Goal: Task Accomplishment & Management: Manage account settings

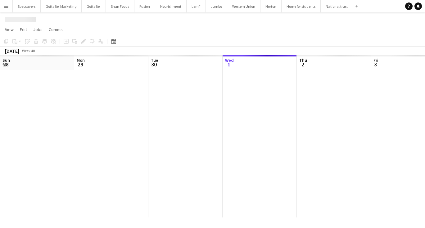
scroll to position [0, 148]
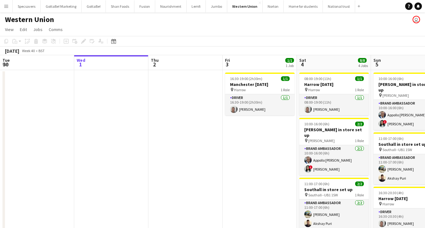
click at [9, 6] on button "Menu" at bounding box center [6, 6] width 12 height 12
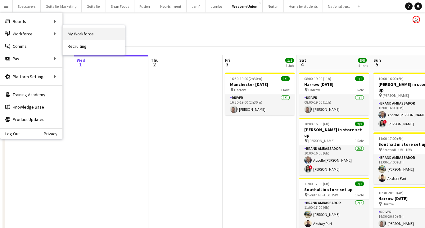
click at [95, 33] on link "My Workforce" at bounding box center [94, 34] width 62 height 12
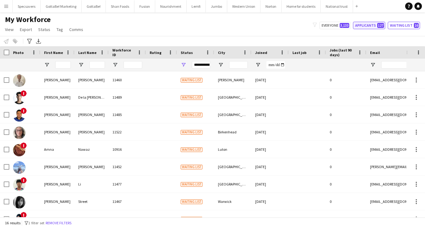
click at [379, 25] on span "127" at bounding box center [380, 25] width 7 height 5
type input "**********"
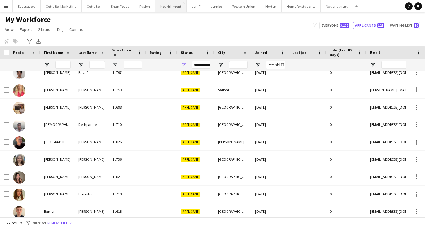
click at [168, 7] on button "Nourishment Close" at bounding box center [170, 6] width 31 height 12
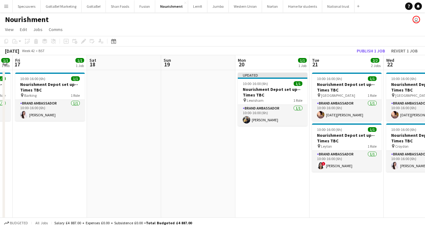
scroll to position [0, 245]
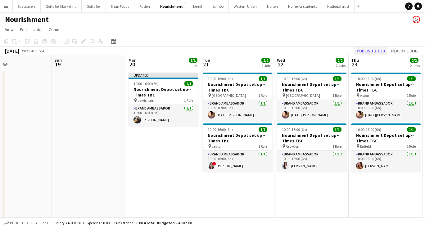
click at [368, 51] on button "Publish 1 job" at bounding box center [370, 51] width 33 height 8
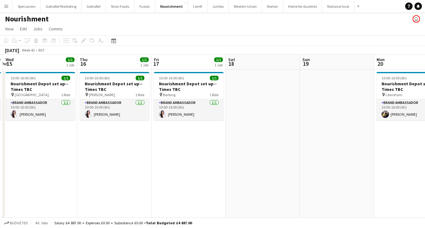
scroll to position [0, 176]
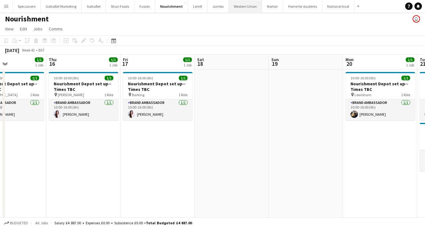
click at [244, 7] on button "Western Union Close" at bounding box center [245, 6] width 33 height 12
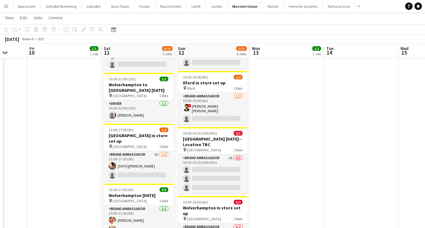
scroll to position [0, 182]
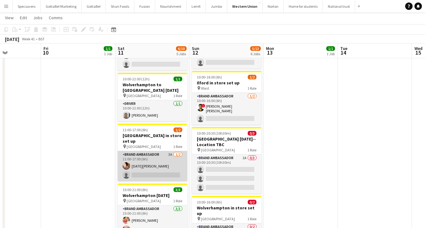
click at [141, 155] on app-card-role "Brand Ambassador 3A [DATE] 11:00-17:00 (6h) [DATE][PERSON_NAME] single-neutral-…" at bounding box center [153, 166] width 70 height 30
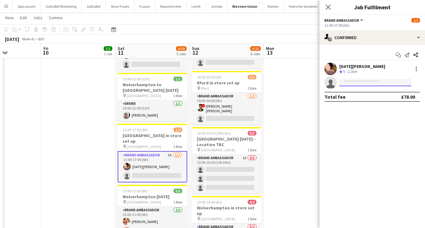
click at [377, 82] on input at bounding box center [375, 82] width 72 height 7
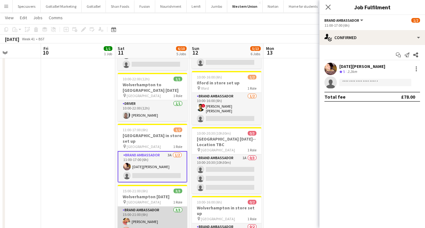
click at [156, 222] on app-card-role "Brand Ambassador [DATE] 15:00-21:00 (6h) [PERSON_NAME] [PERSON_NAME] ! [PERSON_…" at bounding box center [153, 226] width 70 height 39
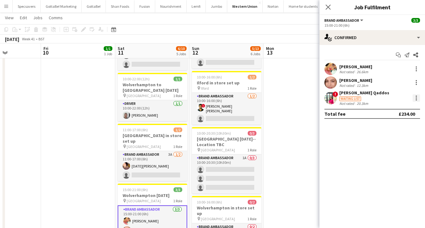
click at [417, 98] on div at bounding box center [416, 97] width 7 height 7
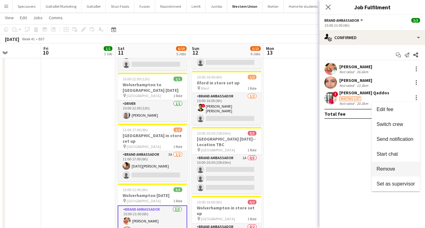
click at [393, 173] on button "Remove" at bounding box center [396, 169] width 48 height 15
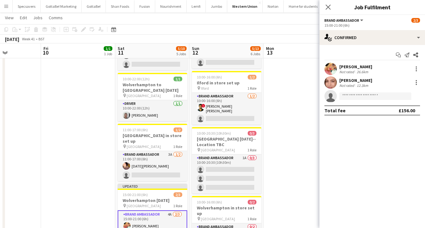
click at [296, 129] on app-date-cell "08:00-19:00 (11h) 1/1 Wembley [DATE] pin Wembley 1 Role Driver [DATE] 08:00-19:…" at bounding box center [301, 143] width 74 height 378
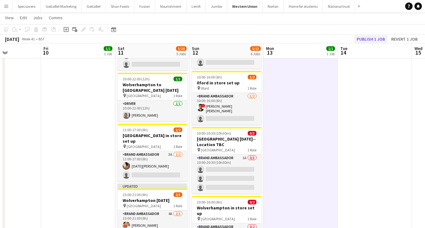
click at [370, 38] on button "Publish 1 job" at bounding box center [370, 39] width 33 height 8
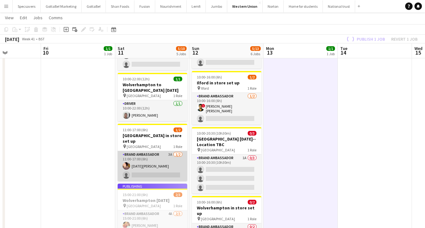
click at [153, 152] on app-card-role "Brand Ambassador 3A [DATE] 11:00-17:00 (6h) [DATE][PERSON_NAME] single-neutral-…" at bounding box center [153, 166] width 70 height 30
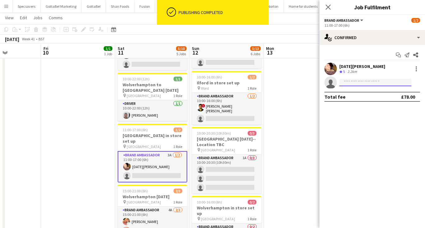
click at [357, 82] on input at bounding box center [375, 82] width 72 height 7
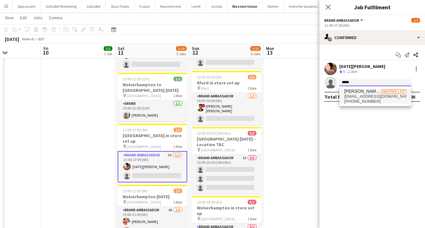
type input "*****"
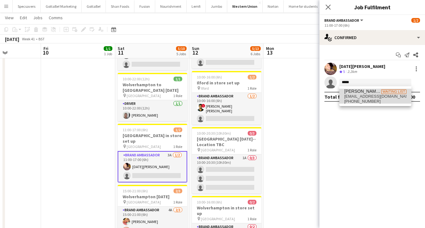
drag, startPoint x: 350, startPoint y: 92, endPoint x: 356, endPoint y: 99, distance: 8.8
click at [356, 99] on span "[PHONE_NUMBER]" at bounding box center [375, 101] width 62 height 5
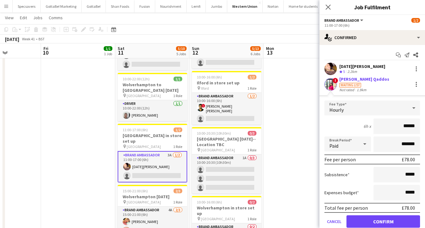
scroll to position [10, 0]
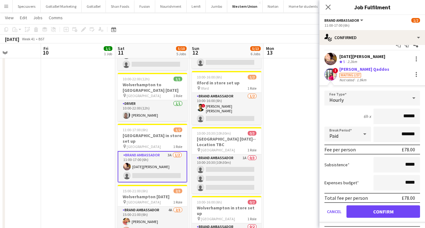
click at [388, 210] on button "Confirm" at bounding box center [384, 212] width 74 height 12
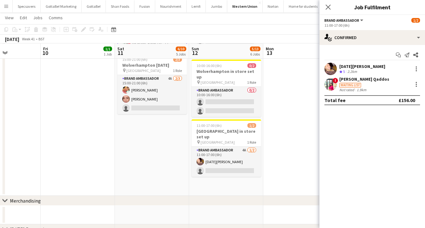
scroll to position [252, 0]
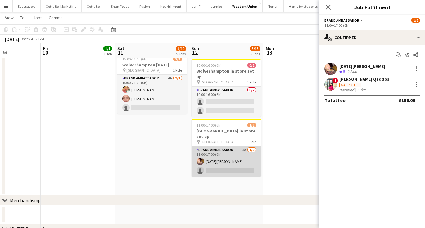
click at [233, 148] on app-card-role "Brand Ambassador 4A [DATE] 11:00-17:00 (6h) [DATE][PERSON_NAME] single-neutral-…" at bounding box center [227, 162] width 70 height 30
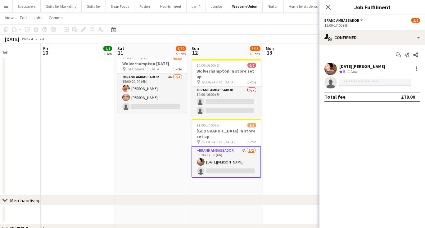
click at [368, 81] on input at bounding box center [375, 82] width 72 height 7
type input "*****"
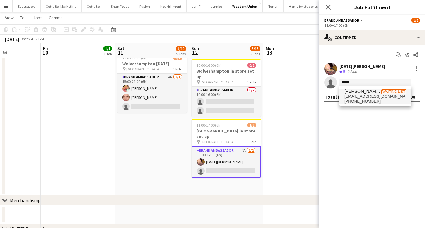
click at [365, 96] on span "[EMAIL_ADDRESS][DOMAIN_NAME]" at bounding box center [375, 96] width 62 height 5
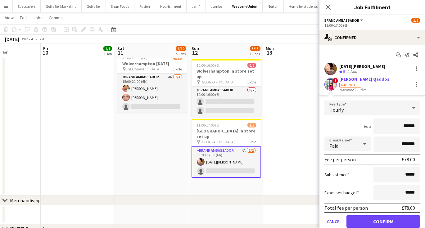
click at [377, 221] on button "Confirm" at bounding box center [384, 221] width 74 height 12
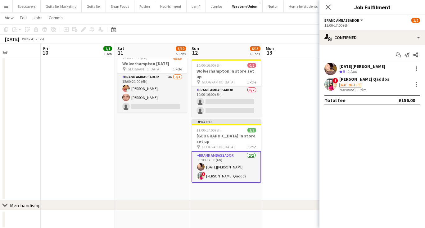
click at [274, 150] on app-date-cell "08:00-19:00 (11h) 1/1 Wembley [DATE] pin Wembley 1 Role Driver [DATE] 08:00-19:…" at bounding box center [300, 8] width 74 height 383
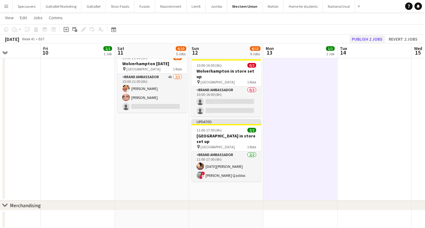
click at [360, 38] on button "Publish 2 jobs" at bounding box center [367, 39] width 36 height 8
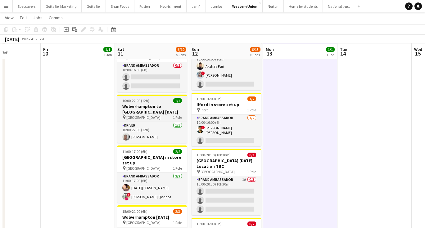
scroll to position [94, 0]
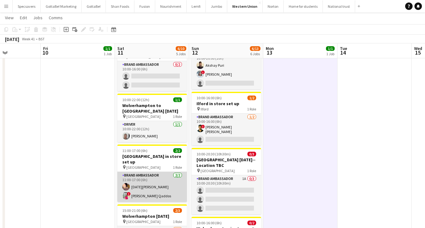
click at [165, 174] on app-card-role "Brand Ambassador [DATE] 11:00-17:00 (6h) [DATE][PERSON_NAME] ! [PERSON_NAME] Qa…" at bounding box center [152, 187] width 70 height 30
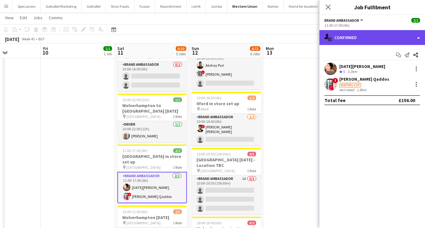
click at [393, 35] on div "single-neutral-actions-check-2 Confirmed" at bounding box center [372, 37] width 106 height 15
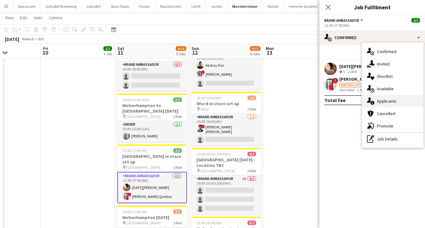
click at [396, 104] on div "single-neutral-actions-information Applicants" at bounding box center [392, 101] width 61 height 12
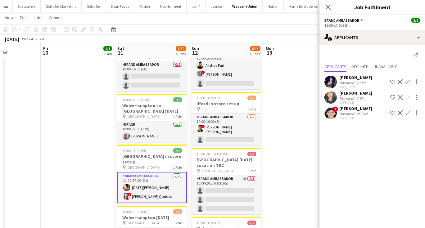
click at [399, 112] on app-icon "Decline" at bounding box center [400, 113] width 5 height 5
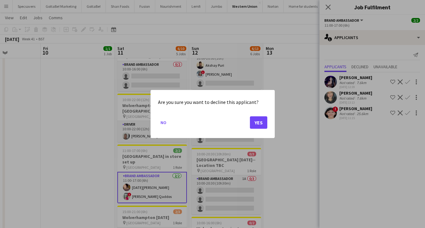
click at [263, 122] on button "Yes" at bounding box center [258, 122] width 17 height 12
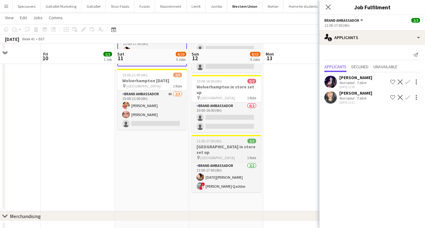
scroll to position [242, 0]
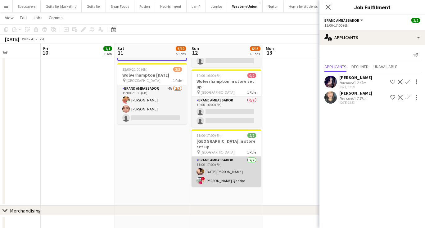
click at [232, 157] on app-card-role "Brand Ambassador [DATE] 11:00-17:00 (6h) [DATE][PERSON_NAME] ! [PERSON_NAME] Qa…" at bounding box center [227, 172] width 70 height 30
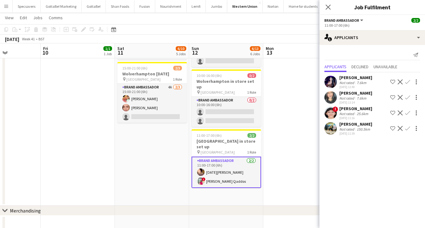
click at [401, 112] on app-icon "Decline" at bounding box center [400, 113] width 5 height 5
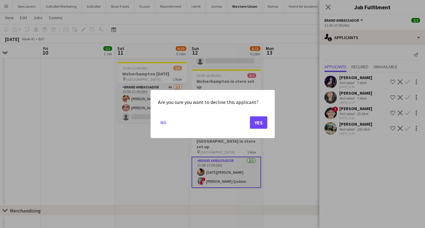
scroll to position [0, 0]
click at [255, 124] on button "Yes" at bounding box center [258, 122] width 17 height 12
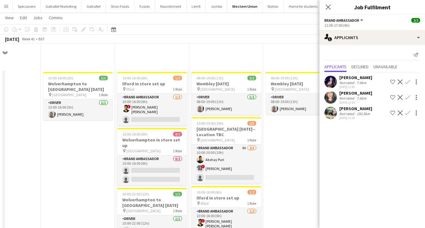
scroll to position [242, 0]
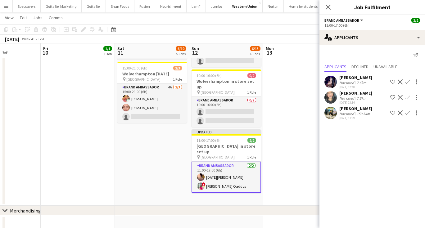
click at [297, 114] on app-date-cell "08:00-19:00 (11h) 1/1 Wembley [DATE] pin Wembley 1 Role Driver [DATE] 08:00-19:…" at bounding box center [300, 17] width 74 height 378
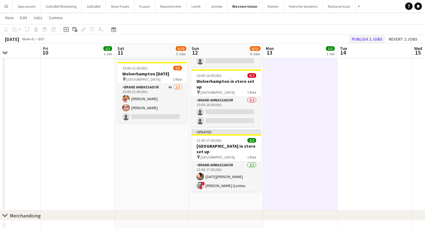
click at [369, 39] on button "Publish 2 jobs" at bounding box center [367, 39] width 36 height 8
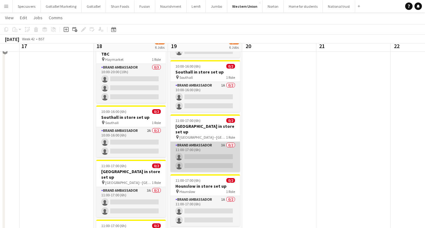
scroll to position [141, 0]
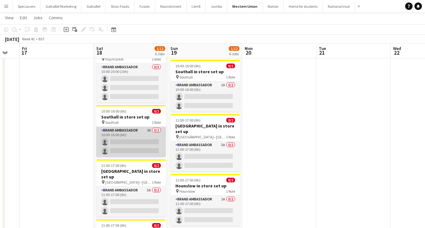
click at [125, 127] on app-card-role "Brand Ambassador 2A 0/2 10:00-16:00 (6h) single-neutral-actions single-neutral-…" at bounding box center [131, 142] width 70 height 30
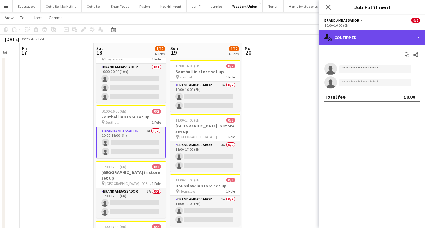
click at [369, 40] on div "single-neutral-actions-check-2 Confirmed" at bounding box center [372, 37] width 106 height 15
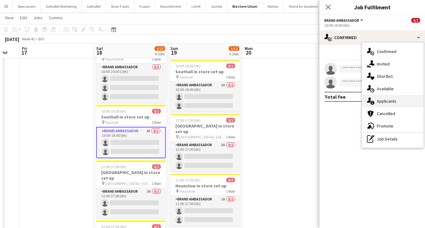
click at [390, 102] on span "Applicants" at bounding box center [387, 101] width 20 height 6
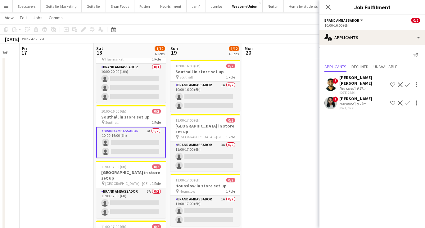
click at [408, 82] on app-icon "Confirm" at bounding box center [407, 84] width 5 height 5
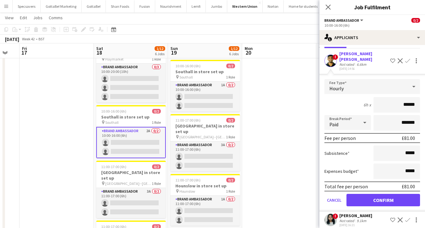
scroll to position [24, 0]
click at [387, 194] on button "Confirm" at bounding box center [384, 200] width 74 height 12
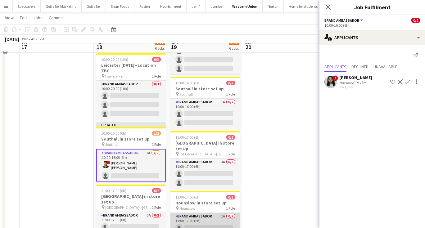
scroll to position [117, 0]
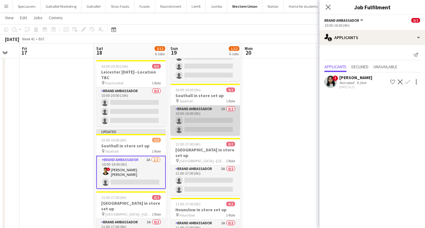
click at [204, 106] on app-card-role "Brand Ambassador 1A 0/2 10:00-16:00 (6h) single-neutral-actions single-neutral-…" at bounding box center [205, 121] width 70 height 30
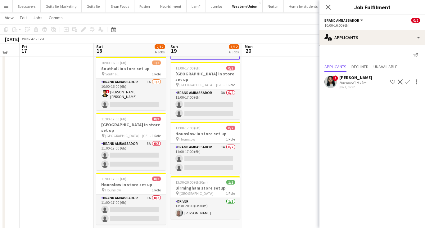
scroll to position [195, 0]
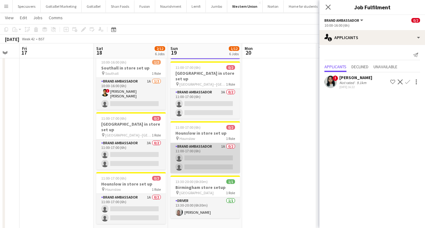
click at [186, 143] on app-card-role "Brand Ambassador 1A 0/2 11:00-17:00 (6h) single-neutral-actions single-neutral-…" at bounding box center [205, 158] width 70 height 30
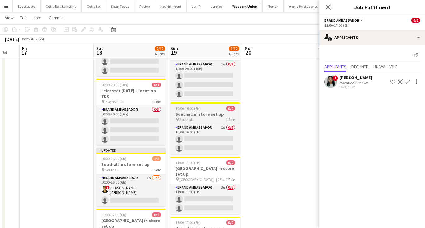
scroll to position [98, 0]
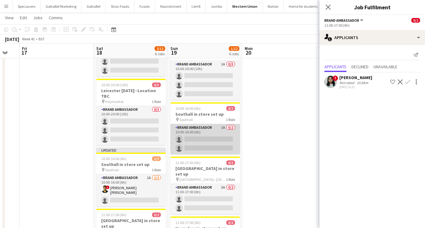
click at [207, 124] on app-card-role "Brand Ambassador 1A 0/2 10:00-16:00 (6h) single-neutral-actions single-neutral-…" at bounding box center [205, 139] width 70 height 30
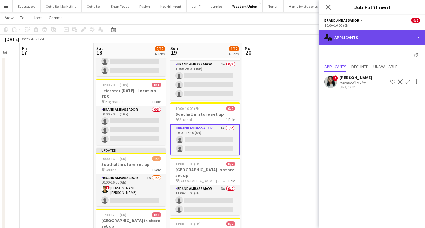
click at [367, 37] on div "single-neutral-actions-information Applicants" at bounding box center [372, 37] width 106 height 15
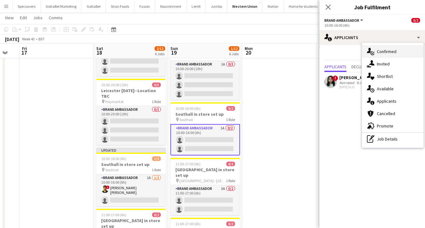
click at [379, 51] on span "Confirmed" at bounding box center [387, 52] width 20 height 6
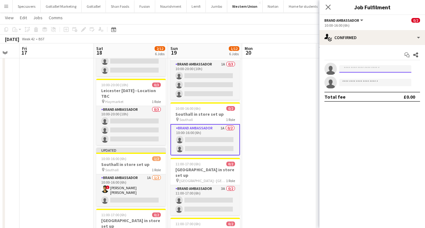
click at [363, 71] on input at bounding box center [375, 68] width 72 height 7
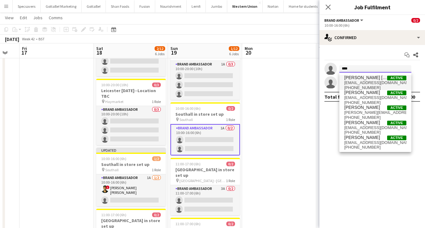
type input "****"
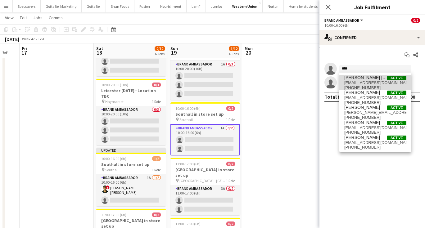
click at [375, 78] on span "[PERSON_NAME] [PERSON_NAME] Active" at bounding box center [375, 77] width 62 height 5
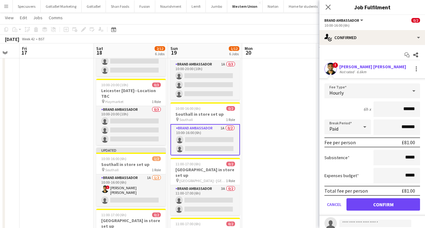
click at [388, 208] on button "Confirm" at bounding box center [384, 204] width 74 height 12
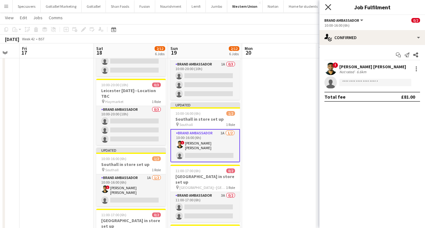
click at [329, 7] on icon at bounding box center [328, 7] width 6 height 6
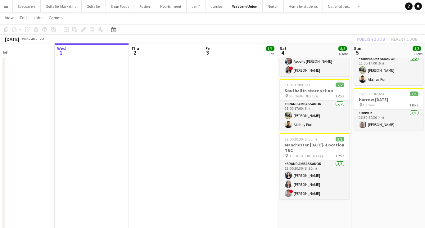
scroll to position [0, 158]
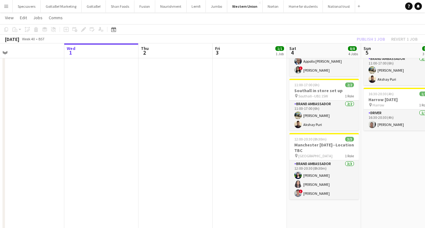
click at [412, 185] on app-date-cell "10:00-16:00 (6h) 2/2 [PERSON_NAME] in store set up pin [PERSON_NAME] 1 Role Bra…" at bounding box center [398, 161] width 74 height 380
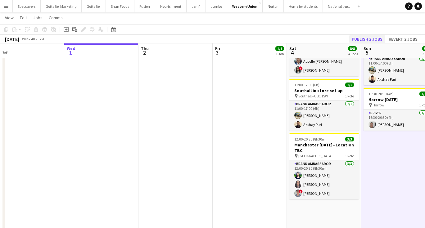
click at [373, 38] on button "Publish 2 jobs" at bounding box center [367, 39] width 36 height 8
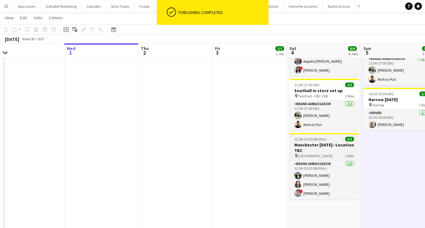
click at [319, 142] on h3 "Manchester [DATE]--Location TBC" at bounding box center [324, 147] width 70 height 11
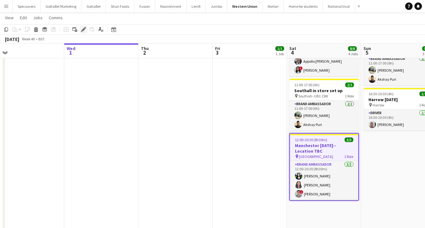
click at [81, 27] on icon "Edit" at bounding box center [83, 29] width 5 height 5
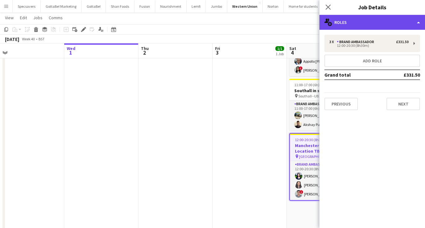
click at [355, 25] on div "multiple-users-add Roles" at bounding box center [372, 22] width 106 height 15
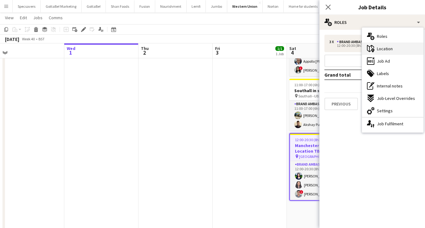
click at [378, 46] on span "Location" at bounding box center [385, 49] width 16 height 6
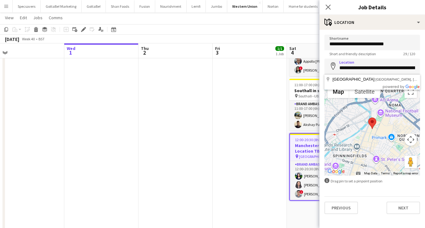
click at [272, 156] on app-date-cell "16:30-19:00 (2h30m) 1/1 Manchester [DATE] pin Harrow 1 Role Driver [DATE] 16:30…" at bounding box center [250, 160] width 74 height 378
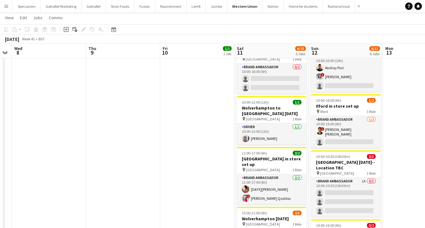
scroll to position [0, 177]
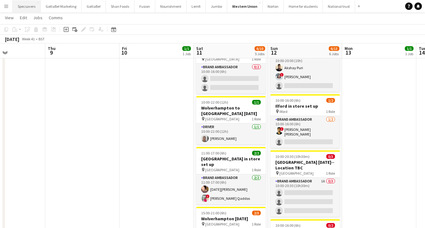
click at [24, 2] on button "Specsavers Close" at bounding box center [27, 6] width 28 height 12
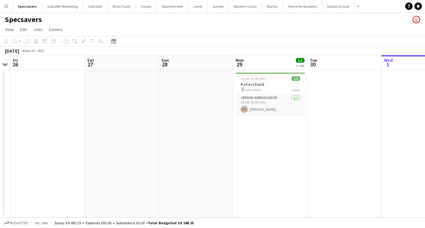
scroll to position [0, 213]
click at [141, 1] on button "Fusion Close" at bounding box center [146, 6] width 21 height 12
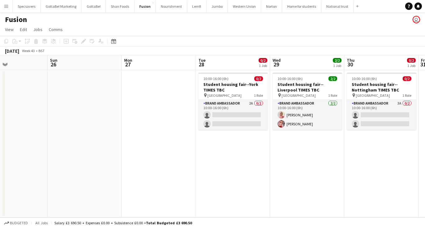
scroll to position [0, 233]
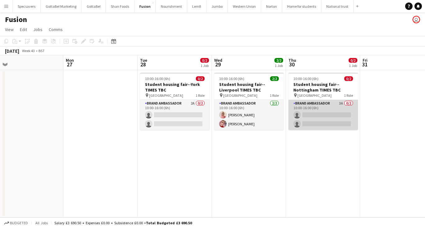
click at [337, 109] on app-card-role "Brand Ambassador 3A 0/2 10:00-16:00 (6h) single-neutral-actions single-neutral-…" at bounding box center [323, 115] width 70 height 30
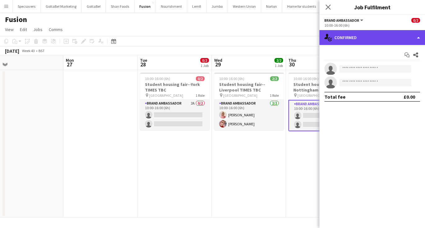
click at [377, 36] on div "single-neutral-actions-check-2 Confirmed" at bounding box center [372, 37] width 106 height 15
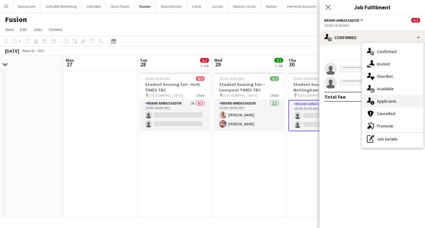
click at [381, 102] on span "Applicants" at bounding box center [387, 101] width 20 height 6
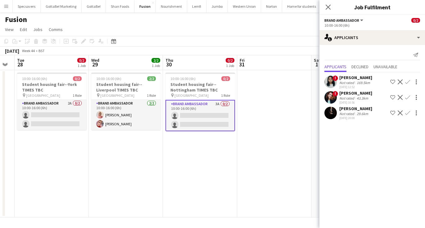
scroll to position [0, 213]
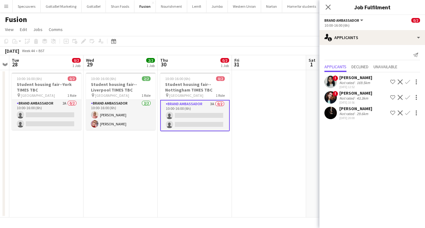
click at [347, 111] on div "[PERSON_NAME]" at bounding box center [355, 109] width 33 height 6
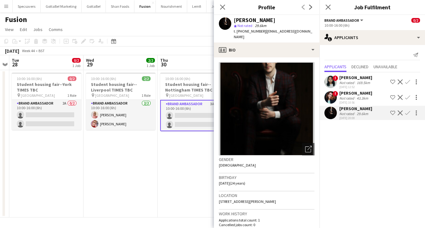
click at [168, 153] on app-date-cell "10:00-16:00 (6h) 0/2 Student housing fair--Nottingham TIMES TBC pin University …" at bounding box center [195, 143] width 74 height 147
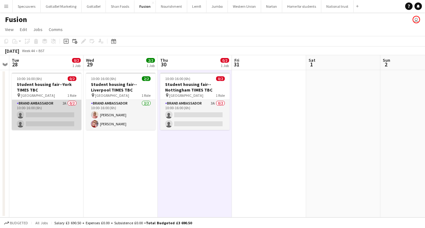
click at [65, 123] on app-card-role "Brand Ambassador 2A 0/2 10:00-16:00 (6h) single-neutral-actions single-neutral-…" at bounding box center [47, 115] width 70 height 30
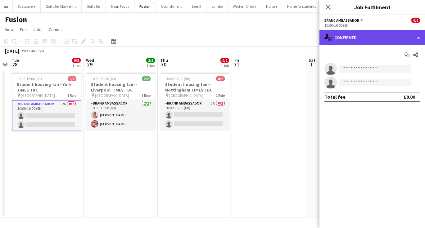
click at [399, 36] on div "single-neutral-actions-check-2 Confirmed" at bounding box center [372, 37] width 106 height 15
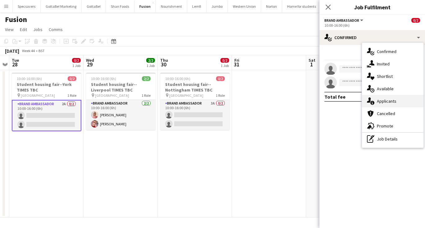
click at [396, 102] on div "single-neutral-actions-information Applicants" at bounding box center [392, 101] width 61 height 12
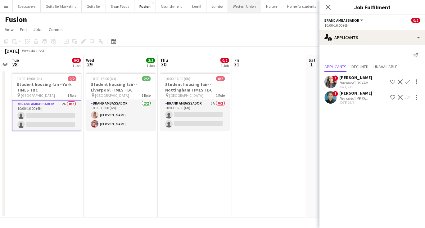
click at [244, 6] on button "Western Union Close" at bounding box center [244, 6] width 33 height 12
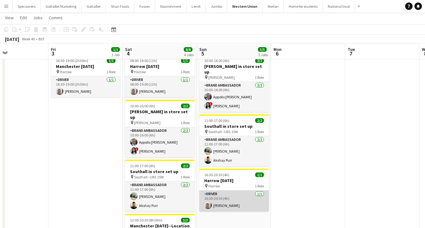
scroll to position [12, 0]
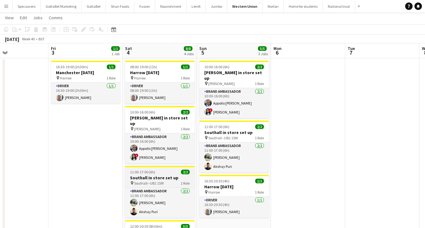
click at [163, 175] on h3 "Southall in store set up" at bounding box center [160, 178] width 70 height 6
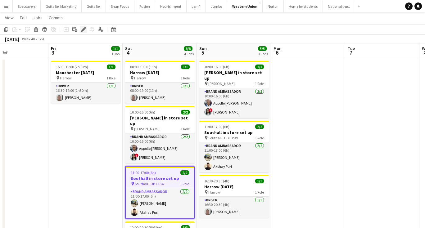
click at [84, 29] on icon at bounding box center [83, 29] width 3 height 3
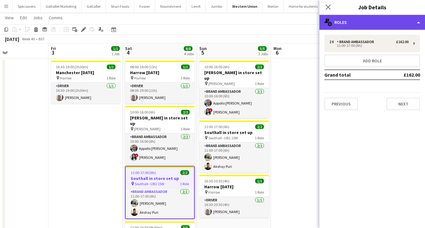
click at [360, 23] on div "multiple-users-add Roles" at bounding box center [372, 22] width 106 height 15
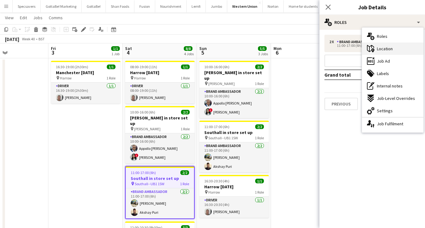
click at [376, 49] on div "maps-pin-1 Location" at bounding box center [392, 49] width 61 height 12
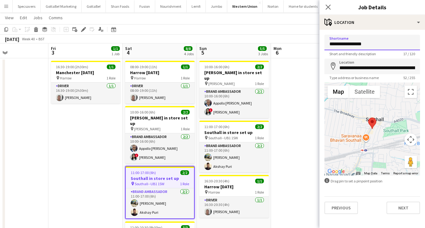
drag, startPoint x: 373, startPoint y: 44, endPoint x: 320, endPoint y: 44, distance: 52.8
type input "**********"
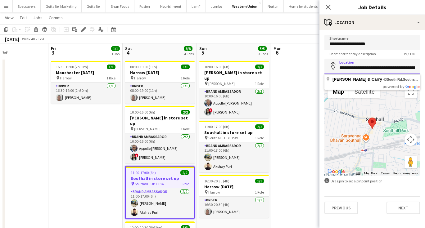
paste input
type input "**********"
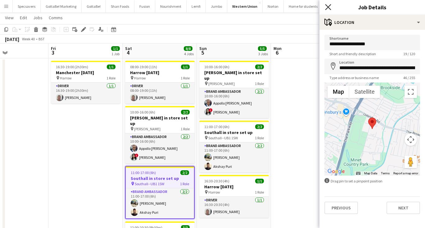
click at [328, 7] on icon at bounding box center [328, 7] width 6 height 6
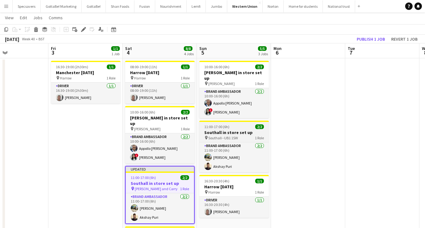
click at [221, 130] on h3 "Southall in store set up" at bounding box center [234, 133] width 70 height 6
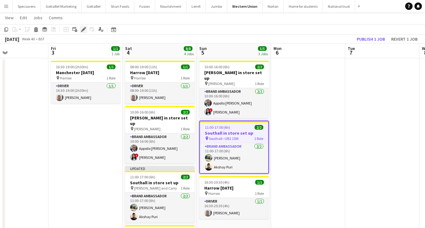
click at [85, 30] on icon "Edit" at bounding box center [83, 29] width 5 height 5
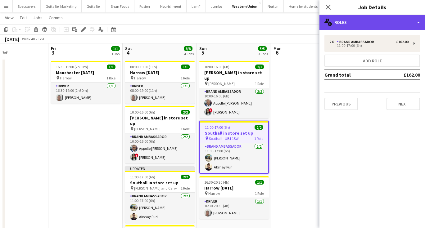
click at [376, 25] on div "multiple-users-add Roles" at bounding box center [372, 22] width 106 height 15
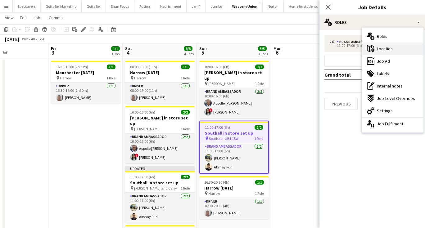
click at [382, 48] on span "Location" at bounding box center [385, 49] width 16 height 6
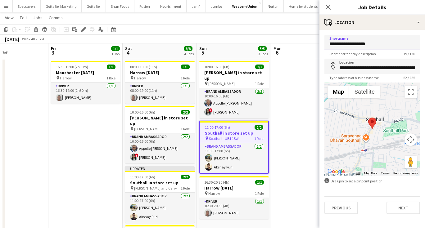
type input "**********"
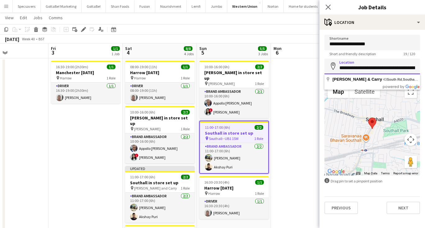
paste input
type input "**********"
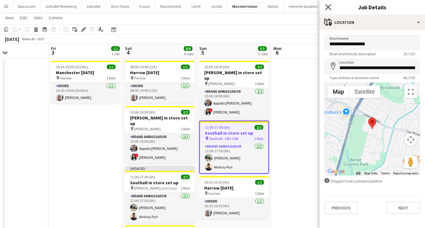
click at [328, 8] on icon at bounding box center [328, 7] width 6 height 6
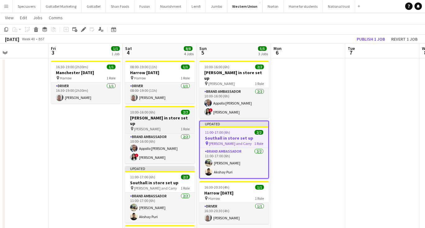
click at [161, 116] on h3 "[PERSON_NAME] in store set up" at bounding box center [160, 120] width 70 height 11
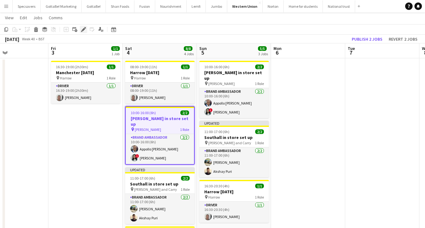
click at [81, 29] on icon "Edit" at bounding box center [83, 29] width 5 height 5
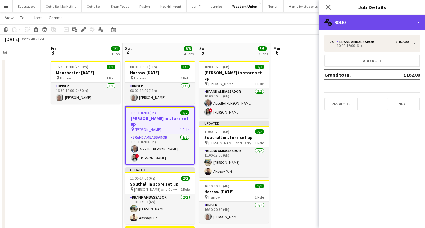
click at [360, 21] on div "multiple-users-add Roles" at bounding box center [372, 22] width 106 height 15
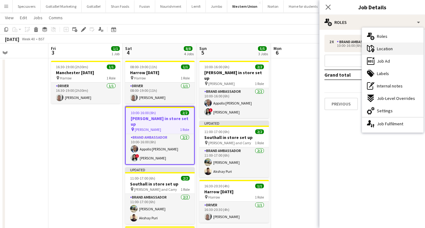
click at [376, 48] on div "maps-pin-1 Location" at bounding box center [392, 49] width 61 height 12
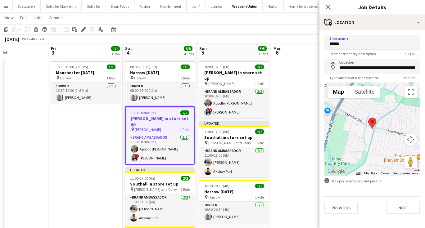
drag, startPoint x: 350, startPoint y: 44, endPoint x: 305, endPoint y: 39, distance: 45.2
type input "**********"
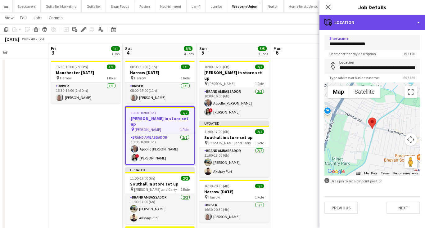
click at [356, 21] on div "maps-pin-1 Location" at bounding box center [372, 22] width 106 height 15
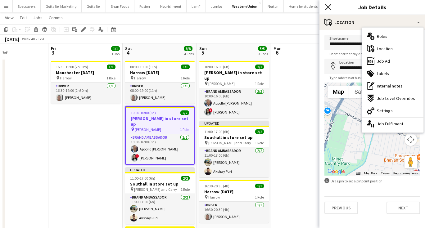
click at [328, 4] on icon "Close pop-in" at bounding box center [328, 7] width 6 height 6
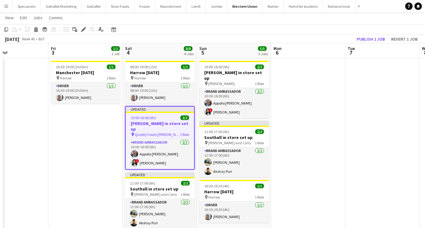
click at [291, 84] on app-date-cell at bounding box center [308, 184] width 74 height 253
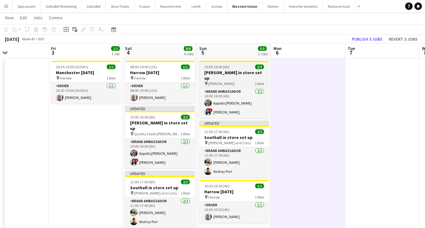
click at [231, 69] on div "10:00-16:00 (6h) 2/2" at bounding box center [234, 67] width 70 height 5
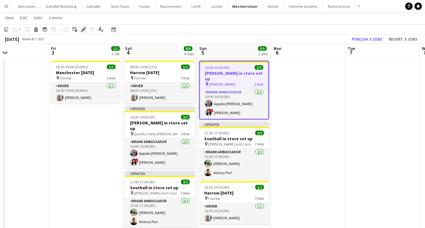
click at [84, 29] on icon at bounding box center [83, 29] width 3 height 3
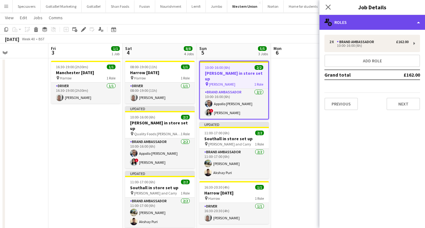
click at [363, 20] on div "multiple-users-add Roles" at bounding box center [372, 22] width 106 height 15
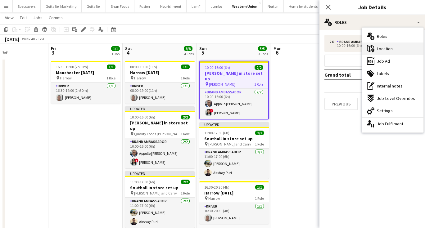
click at [377, 48] on span "Location" at bounding box center [385, 49] width 16 height 6
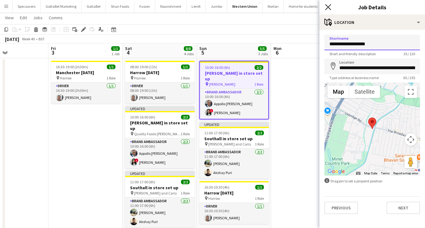
type input "**********"
click at [329, 8] on icon "Close pop-in" at bounding box center [328, 7] width 6 height 6
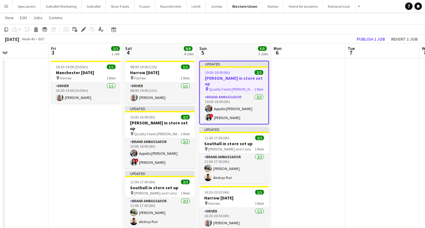
click at [310, 136] on app-date-cell at bounding box center [308, 187] width 74 height 258
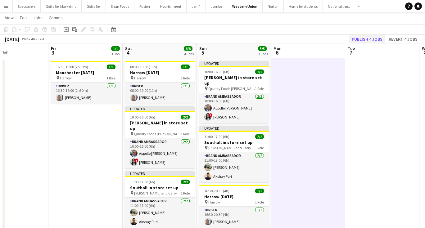
click at [368, 39] on button "Publish 4 jobs" at bounding box center [367, 39] width 36 height 8
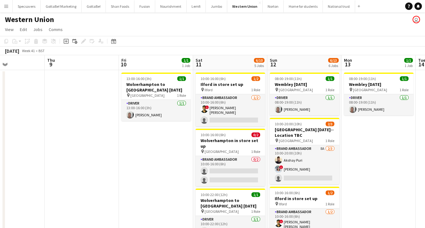
scroll to position [0, 252]
click at [233, 90] on div "pin Ilford 1 Role" at bounding box center [230, 89] width 70 height 5
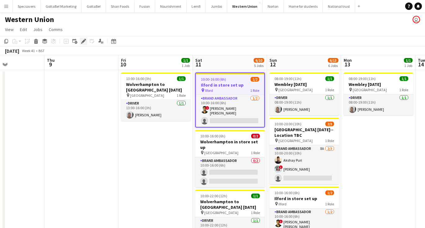
click at [83, 40] on icon "Edit" at bounding box center [83, 41] width 5 height 5
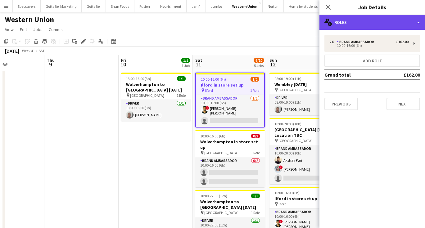
click at [368, 18] on div "multiple-users-add Roles" at bounding box center [372, 22] width 106 height 15
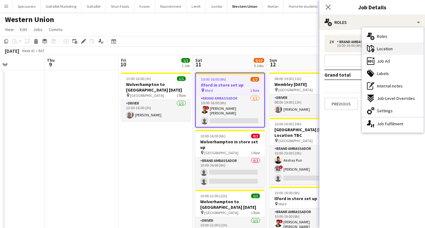
click at [381, 51] on span "Location" at bounding box center [385, 49] width 16 height 6
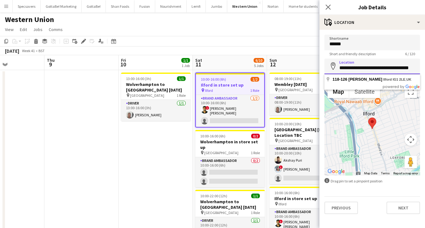
paste input "**********"
type input "**********"
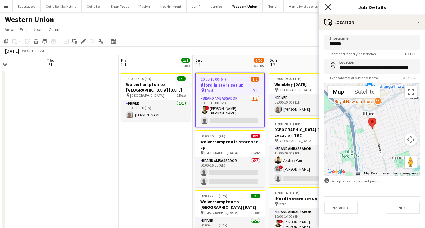
click at [329, 7] on icon at bounding box center [328, 7] width 6 height 6
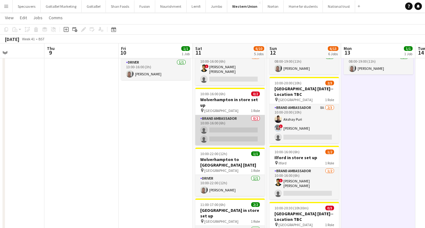
scroll to position [40, 0]
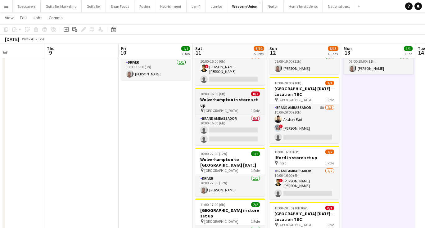
click at [233, 99] on h3 "Wolverhampton in store set up" at bounding box center [230, 102] width 70 height 11
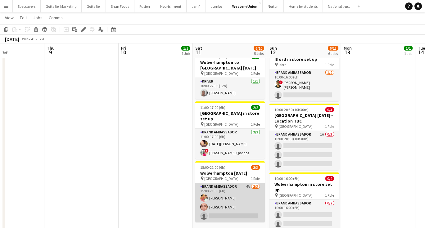
scroll to position [138, 0]
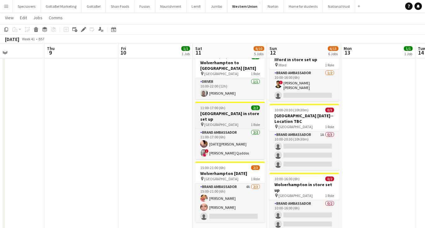
click at [218, 103] on app-job-card "11:00-17:00 (6h) 2/2 [GEOGRAPHIC_DATA] in store set up pin Birmingham 1 Role Br…" at bounding box center [230, 130] width 70 height 57
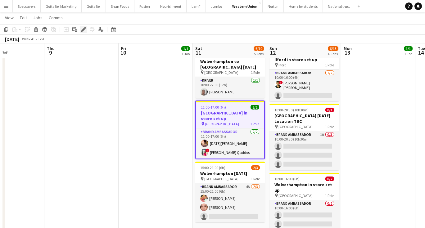
click at [85, 28] on icon at bounding box center [85, 28] width 2 height 2
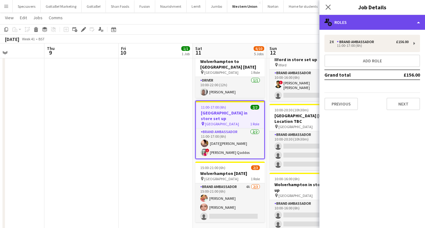
click at [377, 23] on div "multiple-users-add Roles" at bounding box center [372, 22] width 106 height 15
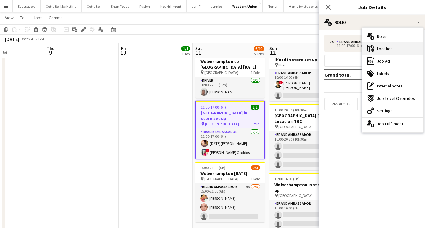
click at [383, 49] on span "Location" at bounding box center [385, 49] width 16 height 6
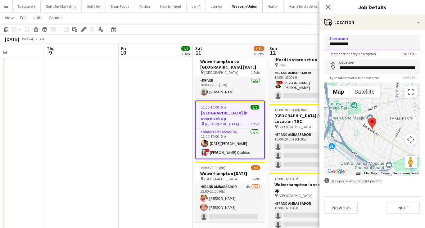
drag, startPoint x: 361, startPoint y: 45, endPoint x: 318, endPoint y: 42, distance: 43.2
type input "**********"
click at [329, 8] on icon "Close pop-in" at bounding box center [328, 7] width 6 height 6
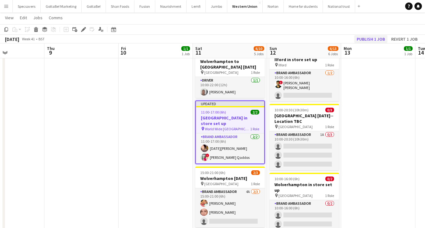
click at [378, 36] on button "Publish 1 job" at bounding box center [370, 39] width 33 height 8
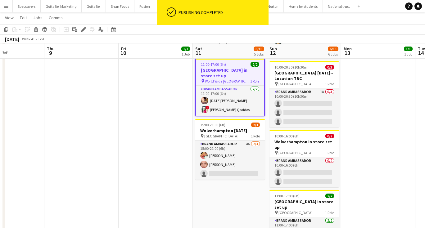
scroll to position [180, 0]
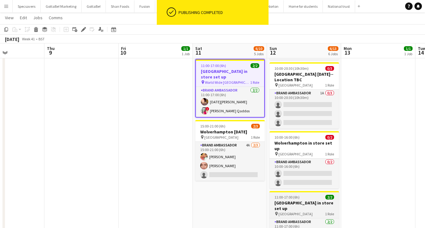
click at [301, 211] on div "pin Birmingham 1 Role" at bounding box center [305, 213] width 70 height 5
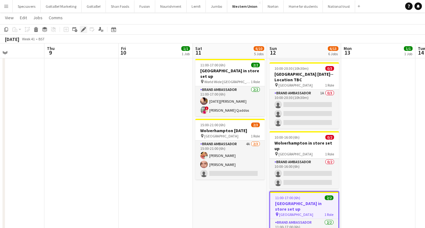
click at [84, 26] on div "Edit" at bounding box center [83, 29] width 7 height 7
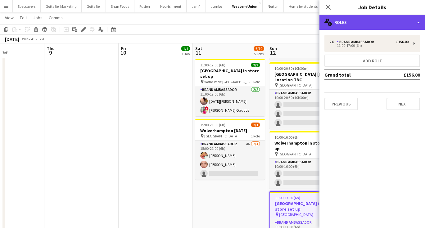
click at [371, 24] on div "multiple-users-add Roles" at bounding box center [372, 22] width 106 height 15
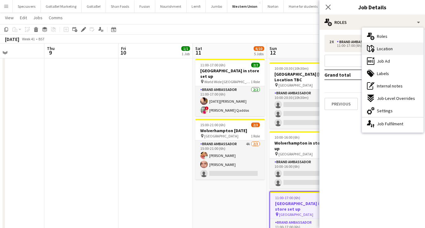
click at [380, 46] on div "maps-pin-1 Location" at bounding box center [392, 49] width 61 height 12
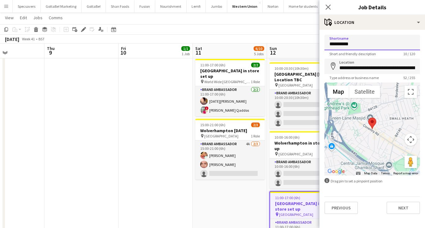
drag, startPoint x: 363, startPoint y: 46, endPoint x: 320, endPoint y: 39, distance: 43.6
type input "**********"
click at [329, 6] on icon "Close pop-in" at bounding box center [328, 7] width 6 height 6
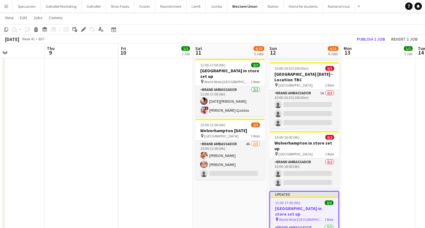
click at [380, 126] on app-date-cell "08:00-19:00 (11h) 1/1 Wembley [DATE] pin Wembley 1 Role Driver [DATE] 08:00-19:…" at bounding box center [378, 78] width 74 height 378
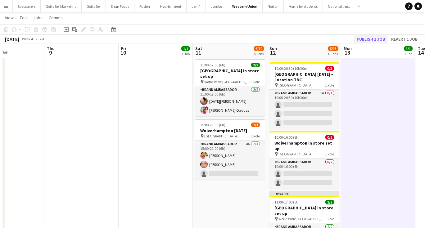
click at [373, 36] on button "Publish 1 job" at bounding box center [370, 39] width 33 height 8
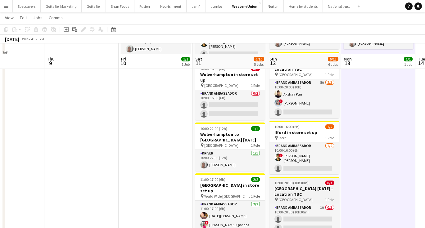
scroll to position [46, 0]
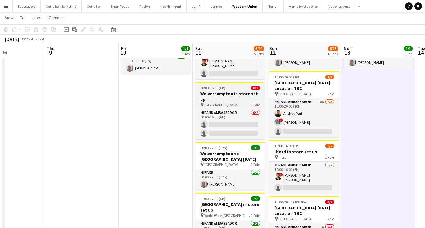
click at [212, 93] on h3 "Wolverhampton in store set up" at bounding box center [230, 96] width 70 height 11
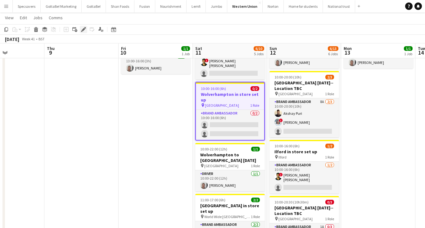
click at [83, 29] on icon at bounding box center [83, 29] width 3 height 3
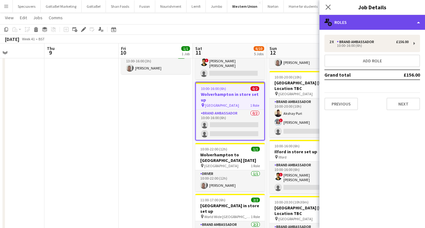
click at [367, 20] on div "multiple-users-add Roles" at bounding box center [372, 22] width 106 height 15
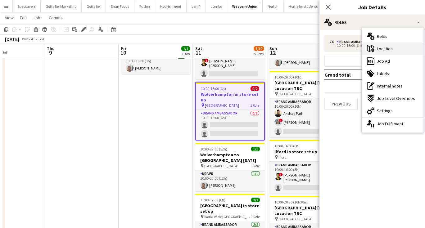
click at [387, 46] on span "Location" at bounding box center [385, 49] width 16 height 6
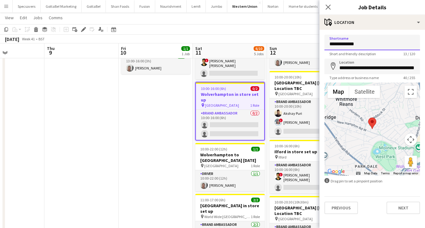
click at [329, 44] on input "**********" at bounding box center [372, 43] width 96 height 16
type input "**********"
click at [329, 6] on icon "Close pop-in" at bounding box center [328, 7] width 6 height 6
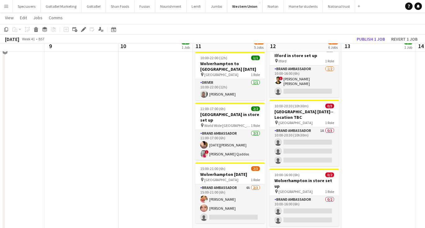
scroll to position [143, 0]
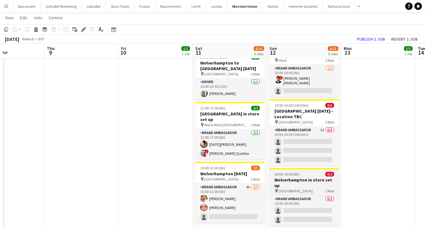
click at [302, 177] on h3 "Wolverhampton in store set up" at bounding box center [305, 182] width 70 height 11
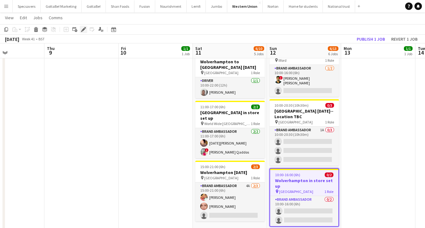
click at [84, 28] on icon "Edit" at bounding box center [83, 29] width 5 height 5
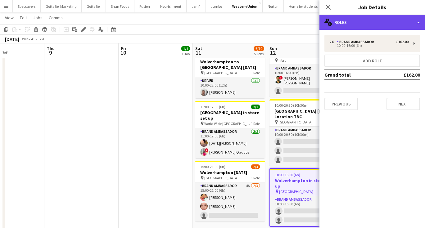
click at [355, 19] on div "multiple-users-add Roles" at bounding box center [372, 22] width 106 height 15
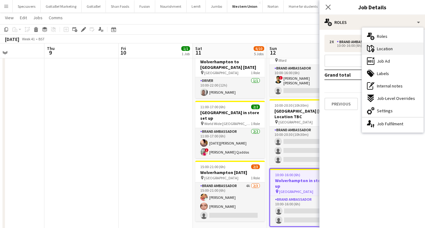
click at [385, 51] on span "Location" at bounding box center [385, 49] width 16 height 6
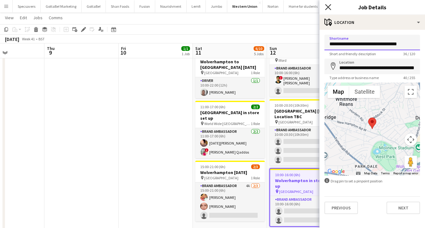
type input "**********"
click at [328, 5] on icon "Close pop-in" at bounding box center [328, 7] width 6 height 6
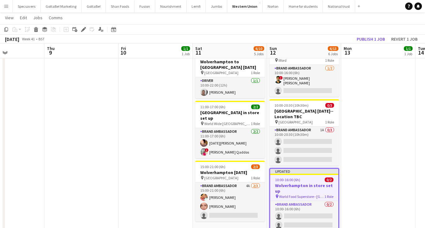
click at [369, 138] on app-date-cell "08:00-19:00 (11h) 1/1 Wembley [DATE] pin Wembley 1 Role Driver [DATE] 08:00-19:…" at bounding box center [378, 115] width 74 height 378
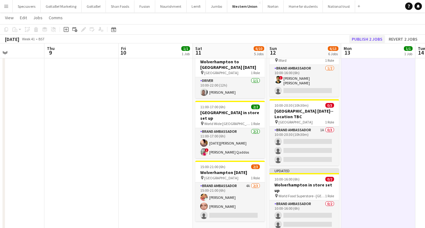
click at [375, 39] on button "Publish 2 jobs" at bounding box center [367, 39] width 36 height 8
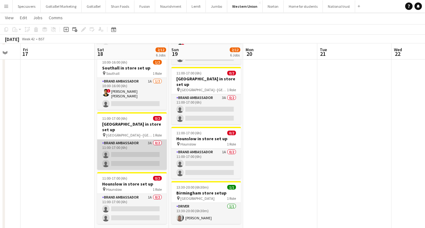
scroll to position [192, 0]
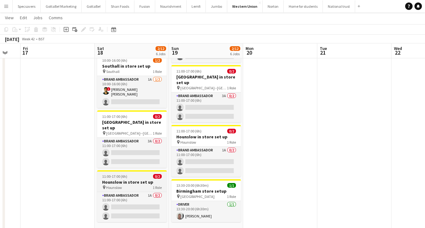
click at [145, 179] on h3 "Hounslow in store set up" at bounding box center [132, 182] width 70 height 6
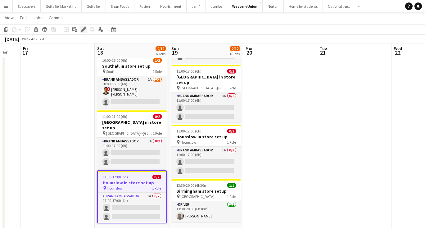
click at [82, 29] on icon "Edit" at bounding box center [83, 29] width 5 height 5
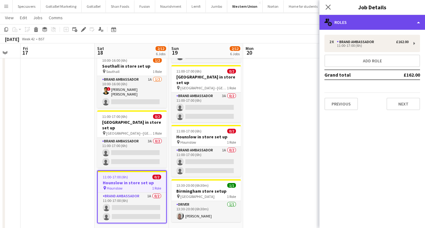
click at [366, 25] on div "multiple-users-add Roles" at bounding box center [372, 22] width 106 height 15
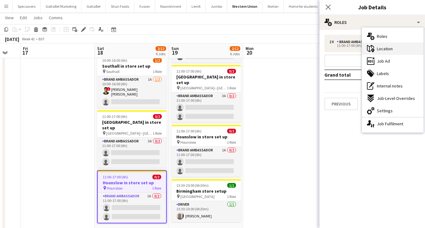
click at [379, 50] on span "Location" at bounding box center [385, 49] width 16 height 6
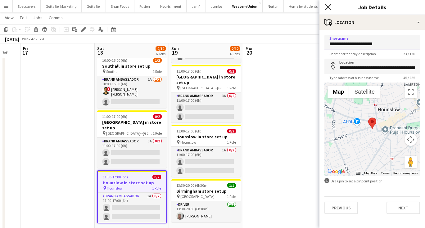
type input "**********"
click at [328, 8] on icon "Close pop-in" at bounding box center [328, 7] width 6 height 6
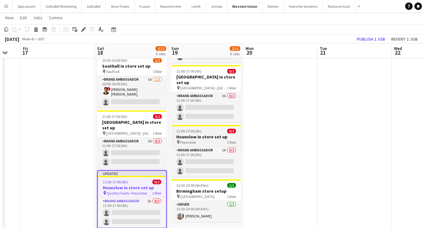
click at [209, 129] on div "11:00-17:00 (6h) 0/2" at bounding box center [206, 131] width 70 height 5
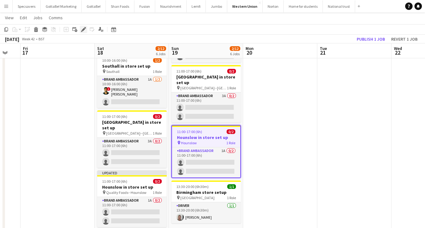
click at [85, 28] on icon "Edit" at bounding box center [83, 29] width 5 height 5
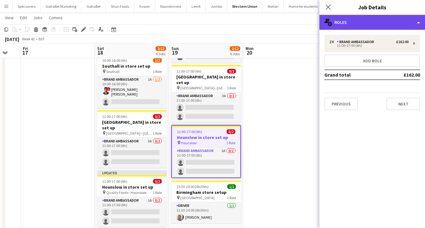
click at [373, 25] on div "multiple-users-add Roles" at bounding box center [372, 22] width 106 height 15
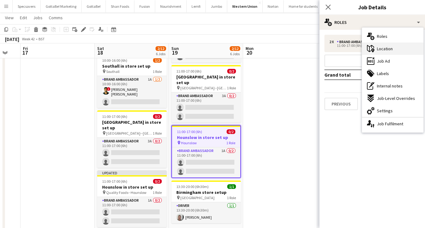
click at [378, 46] on span "Location" at bounding box center [385, 49] width 16 height 6
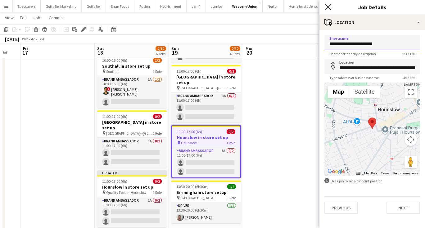
type input "**********"
click at [328, 4] on icon "Close pop-in" at bounding box center [328, 7] width 6 height 6
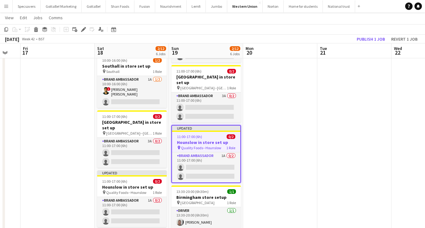
click at [280, 138] on app-date-cell at bounding box center [280, 68] width 74 height 380
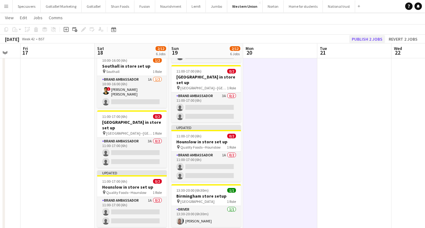
click at [373, 39] on button "Publish 2 jobs" at bounding box center [367, 39] width 36 height 8
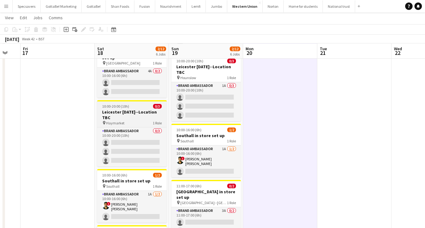
scroll to position [77, 0]
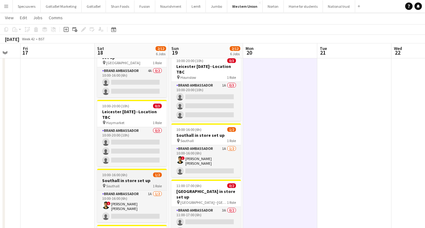
click at [144, 173] on div "10:00-16:00 (6h) 1/2" at bounding box center [132, 175] width 70 height 5
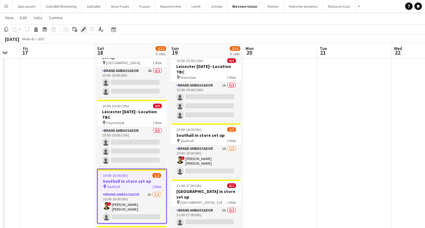
click at [84, 29] on icon at bounding box center [83, 29] width 3 height 3
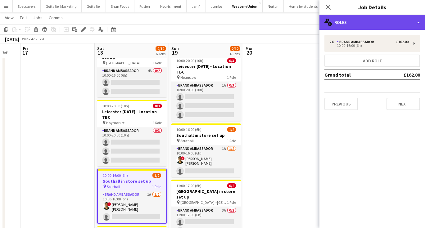
click at [365, 25] on div "multiple-users-add Roles" at bounding box center [372, 22] width 106 height 15
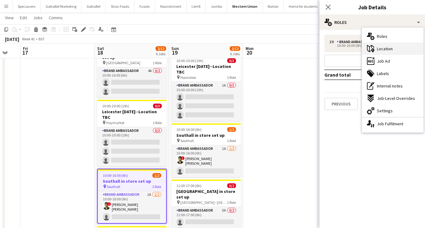
click at [379, 49] on span "Location" at bounding box center [385, 49] width 16 height 6
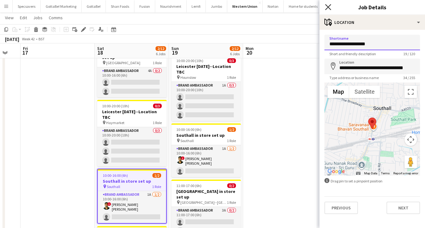
type input "**********"
click at [329, 8] on icon "Close pop-in" at bounding box center [328, 7] width 6 height 6
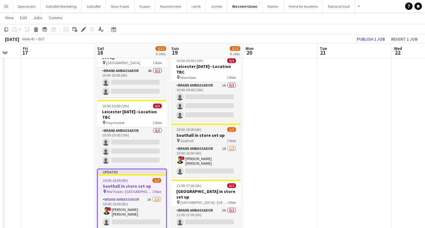
click at [201, 133] on h3 "Southall in store set up" at bounding box center [206, 136] width 70 height 6
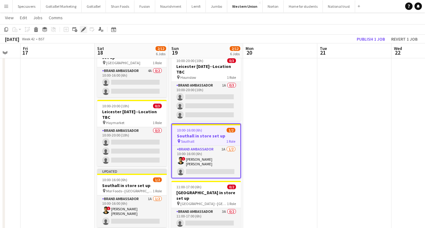
click at [81, 29] on icon "Edit" at bounding box center [83, 29] width 5 height 5
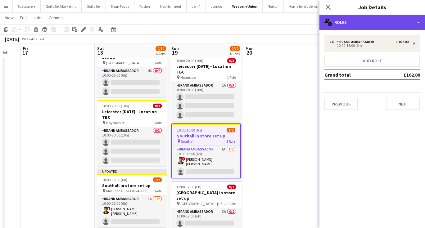
click at [379, 23] on div "multiple-users-add Roles" at bounding box center [372, 22] width 106 height 15
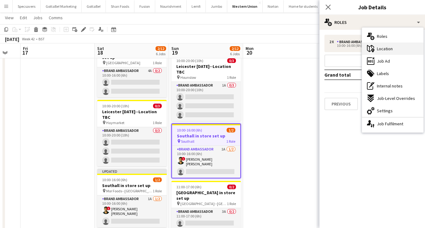
click at [382, 52] on div "maps-pin-1 Location" at bounding box center [392, 49] width 61 height 12
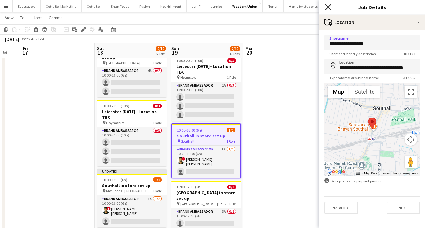
type input "**********"
click at [328, 7] on icon at bounding box center [328, 7] width 6 height 6
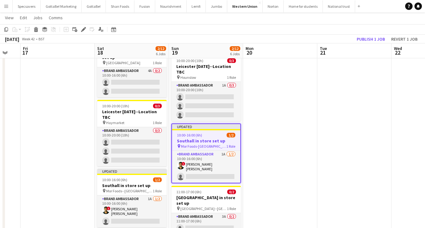
click at [287, 128] on app-date-cell at bounding box center [280, 182] width 74 height 380
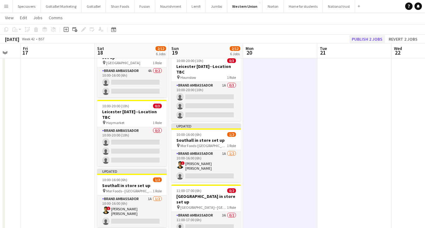
click at [374, 41] on button "Publish 2 jobs" at bounding box center [367, 39] width 36 height 8
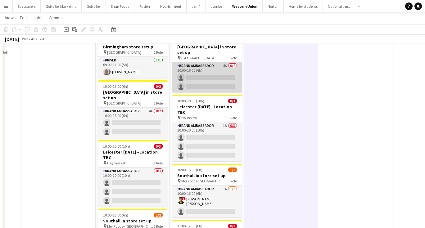
scroll to position [39, 0]
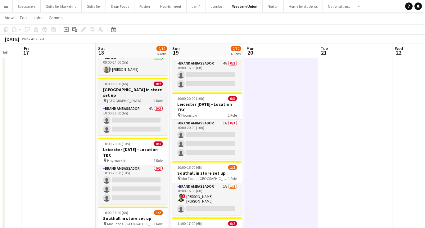
click at [118, 89] on h3 "[GEOGRAPHIC_DATA] in store set up" at bounding box center [133, 92] width 70 height 11
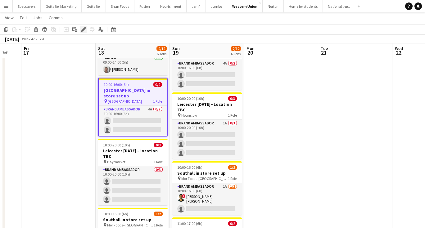
click at [83, 27] on icon "Edit" at bounding box center [83, 29] width 5 height 5
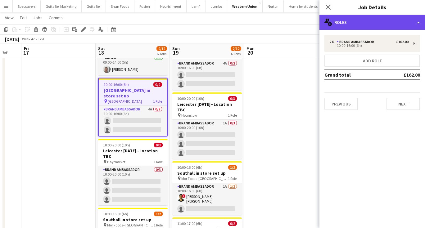
click at [401, 20] on div "multiple-users-add Roles" at bounding box center [372, 22] width 106 height 15
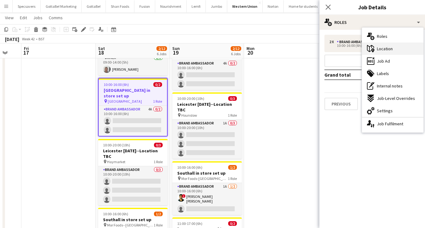
click at [401, 51] on div "maps-pin-1 Location" at bounding box center [392, 49] width 61 height 12
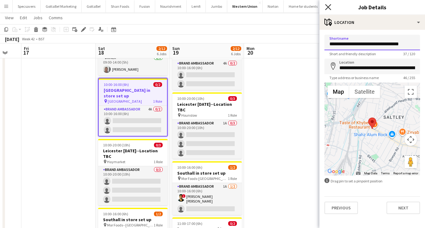
type input "**********"
click at [326, 6] on icon "Close pop-in" at bounding box center [328, 7] width 6 height 6
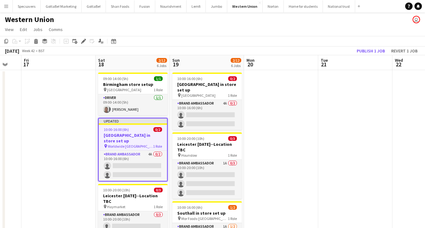
scroll to position [2, 0]
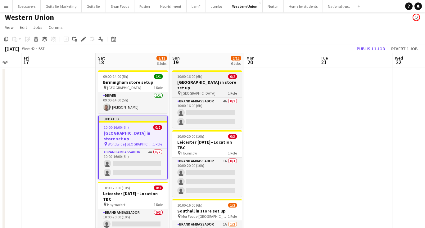
click at [205, 79] on div "10:00-16:00 (6h) 0/2" at bounding box center [207, 76] width 70 height 5
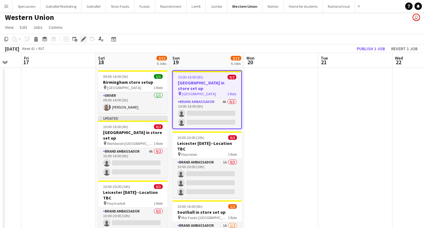
click at [84, 40] on icon at bounding box center [83, 39] width 3 height 3
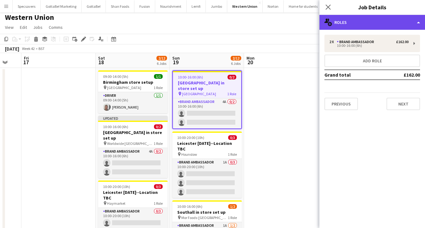
click at [383, 25] on div "multiple-users-add Roles" at bounding box center [372, 22] width 106 height 15
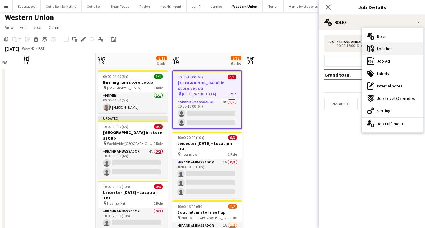
click at [387, 51] on span "Location" at bounding box center [385, 49] width 16 height 6
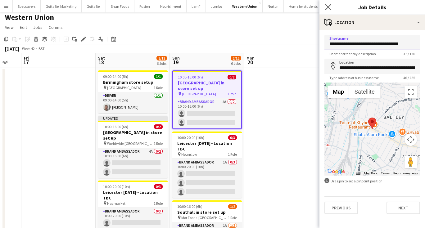
type input "**********"
click at [330, 3] on app-icon "Close pop-in" at bounding box center [328, 7] width 9 height 9
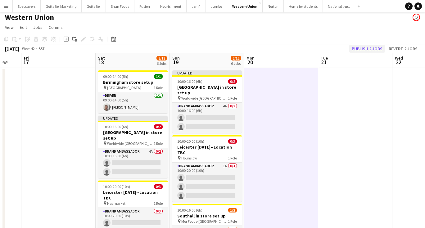
click at [369, 50] on button "Publish 2 jobs" at bounding box center [367, 49] width 36 height 8
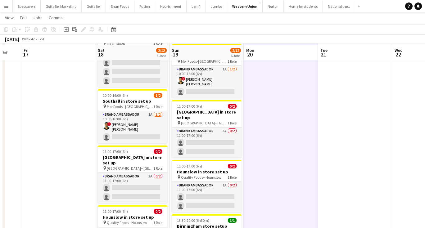
scroll to position [159, 0]
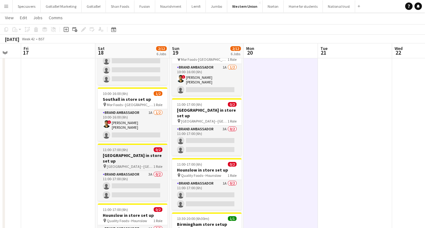
click at [120, 153] on h3 "[GEOGRAPHIC_DATA] in store set up" at bounding box center [133, 158] width 70 height 11
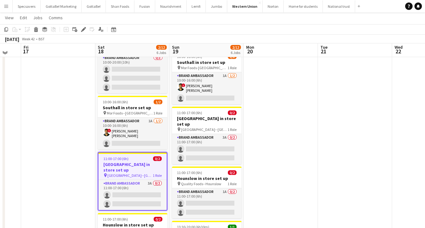
scroll to position [155, 0]
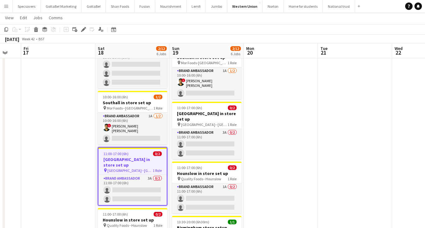
click at [120, 157] on h3 "[GEOGRAPHIC_DATA] in store set up" at bounding box center [132, 162] width 68 height 11
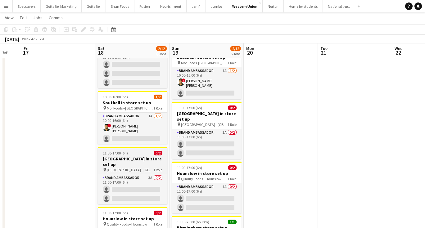
click at [120, 168] on span "[GEOGRAPHIC_DATA]--[GEOGRAPHIC_DATA]" at bounding box center [130, 170] width 47 height 5
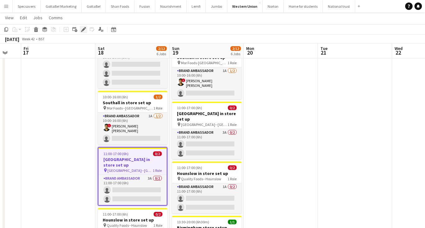
click at [82, 28] on icon "Edit" at bounding box center [83, 29] width 5 height 5
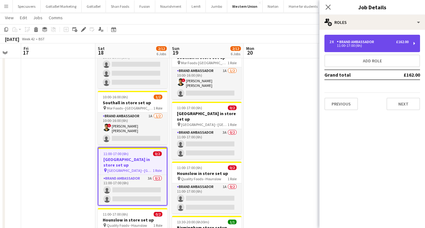
click at [369, 44] on div "Brand Ambassador" at bounding box center [357, 42] width 40 height 4
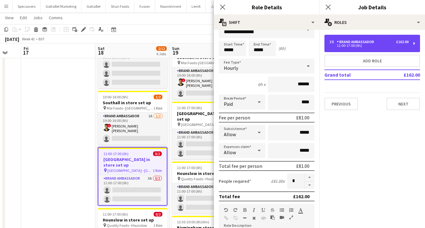
scroll to position [18, 0]
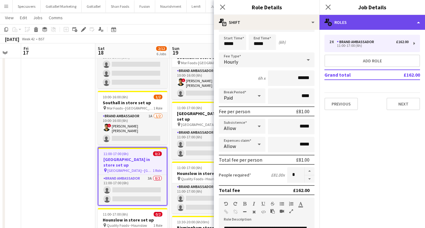
click at [384, 21] on div "multiple-users-add Roles" at bounding box center [372, 22] width 106 height 15
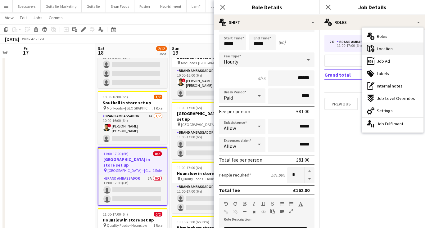
click at [383, 49] on span "Location" at bounding box center [385, 49] width 16 height 6
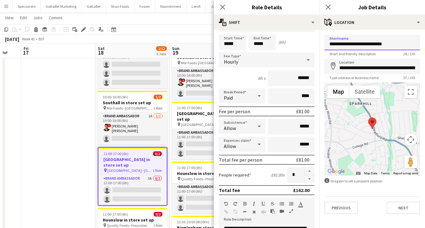
drag, startPoint x: 397, startPoint y: 46, endPoint x: 319, endPoint y: 45, distance: 77.6
type input "**********"
click at [327, 7] on icon "Close pop-in" at bounding box center [328, 7] width 6 height 6
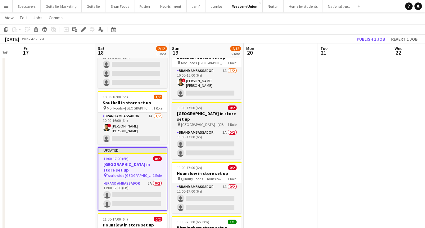
click at [205, 106] on div "11:00-17:00 (6h) 0/2" at bounding box center [207, 108] width 70 height 5
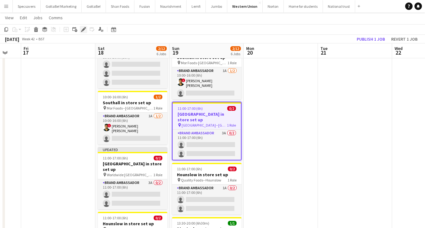
click at [83, 26] on div "Edit" at bounding box center [83, 29] width 7 height 7
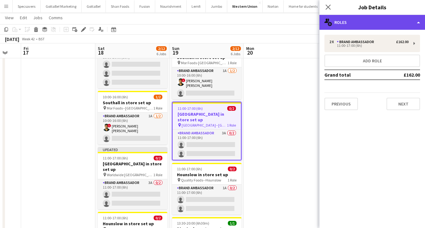
click at [382, 22] on div "multiple-users-add Roles" at bounding box center [372, 22] width 106 height 15
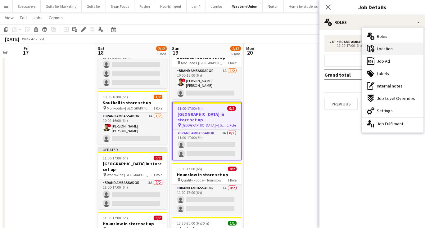
click at [385, 49] on span "Location" at bounding box center [385, 49] width 16 height 6
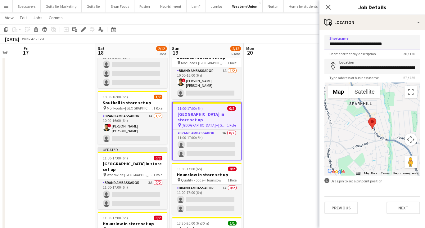
drag, startPoint x: 397, startPoint y: 41, endPoint x: 314, endPoint y: 43, distance: 83.9
type input "**********"
click at [327, 5] on icon "Close pop-in" at bounding box center [328, 7] width 6 height 6
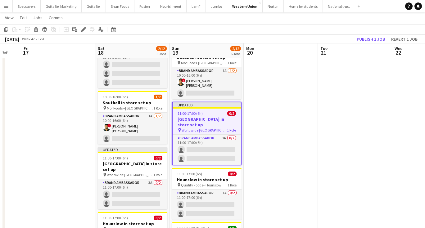
click at [269, 130] on app-date-cell at bounding box center [281, 104] width 74 height 380
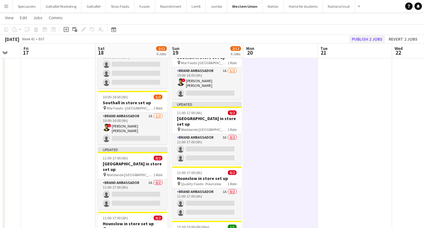
click at [376, 38] on button "Publish 2 jobs" at bounding box center [367, 39] width 36 height 8
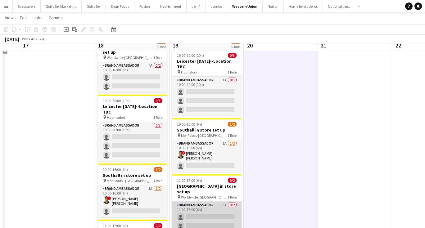
scroll to position [75, 0]
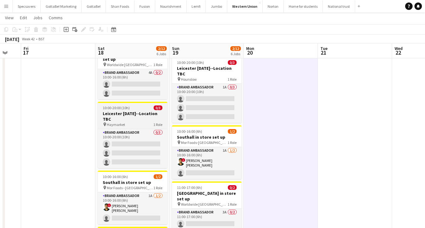
click at [126, 111] on h3 "Leicester [DATE]--Location TBC" at bounding box center [133, 116] width 70 height 11
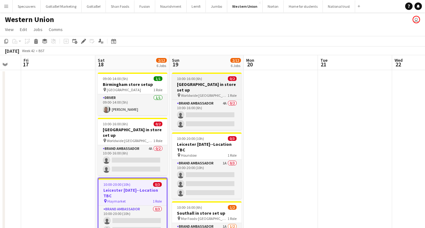
scroll to position [0, 0]
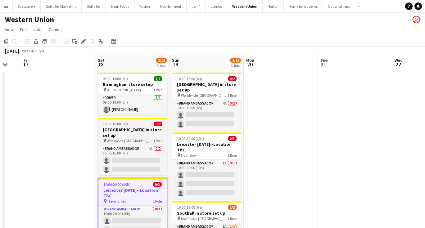
click at [127, 138] on span "Worldwide [GEOGRAPHIC_DATA]--[GEOGRAPHIC_DATA]" at bounding box center [130, 140] width 47 height 5
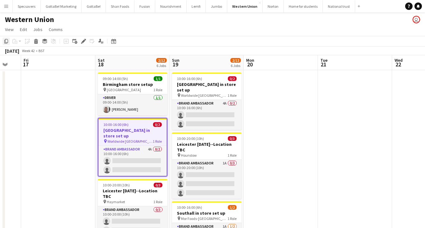
click at [4, 43] on icon "Copy" at bounding box center [6, 41] width 5 height 5
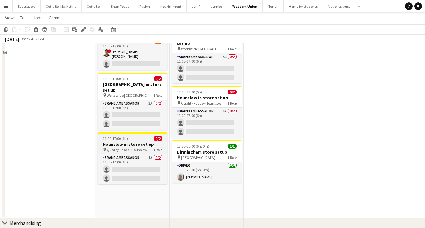
scroll to position [274, 0]
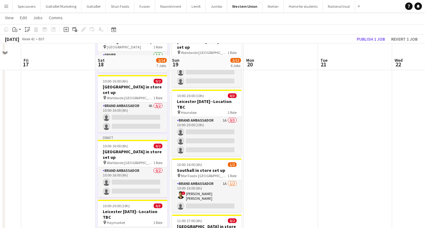
scroll to position [38, 0]
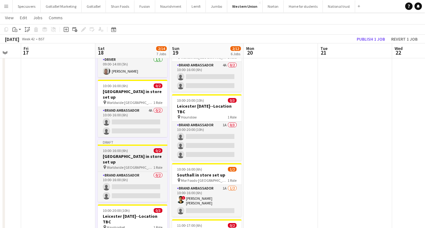
click at [117, 154] on h3 "[GEOGRAPHIC_DATA] in store set up" at bounding box center [133, 159] width 70 height 11
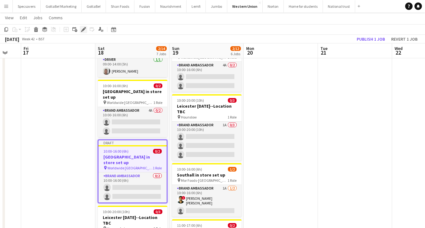
click at [83, 29] on icon at bounding box center [83, 29] width 3 height 3
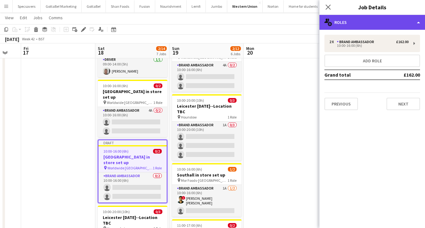
click at [373, 28] on div "multiple-users-add Roles" at bounding box center [372, 22] width 106 height 15
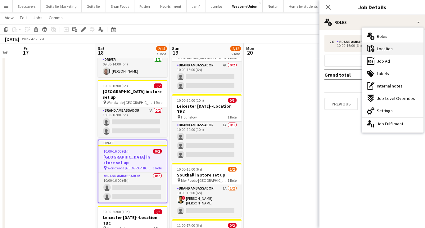
click at [380, 50] on span "Location" at bounding box center [385, 49] width 16 height 6
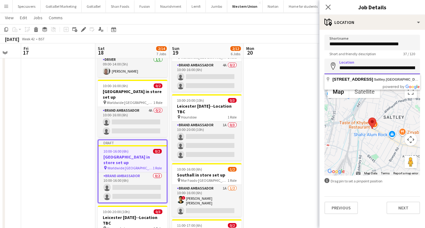
paste input
type input "**********"
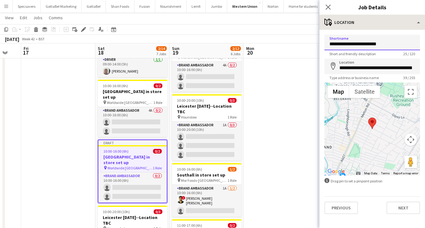
type input "**********"
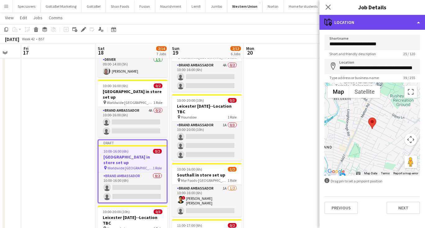
click at [346, 19] on div "maps-pin-1 Location" at bounding box center [372, 22] width 106 height 15
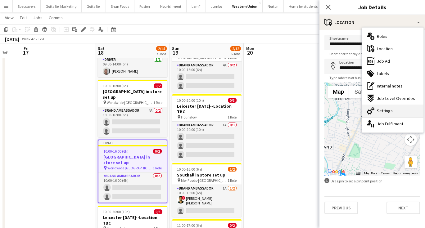
click at [383, 106] on div "cog-double-3 Settings" at bounding box center [392, 111] width 61 height 12
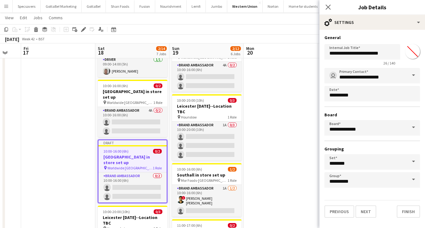
type input "*******"
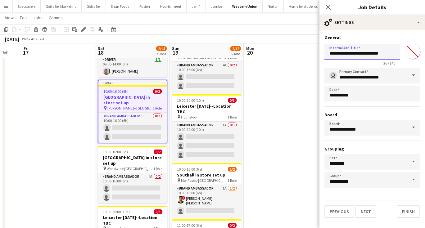
drag, startPoint x: 355, startPoint y: 53, endPoint x: 308, endPoint y: 54, distance: 47.2
type input "**********"
click at [331, 6] on icon "Close pop-in" at bounding box center [328, 7] width 6 height 6
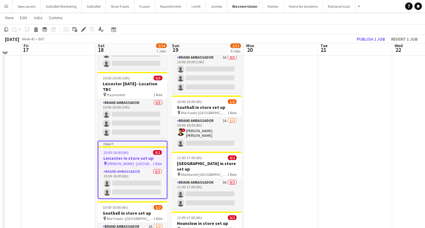
scroll to position [106, 0]
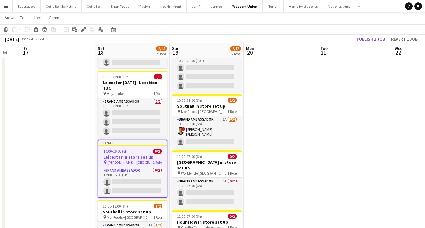
click at [127, 143] on app-job-card "Draft 10:00-16:00 (6h) 0/2 Leicester in store set up pin [PERSON_NAME]--Leicest…" at bounding box center [133, 169] width 70 height 58
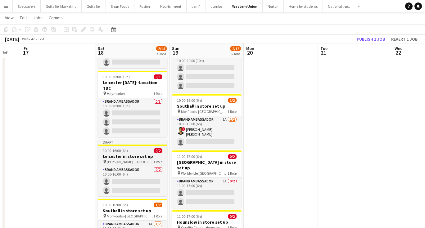
click at [127, 154] on h3 "Leicester in store set up" at bounding box center [133, 157] width 70 height 6
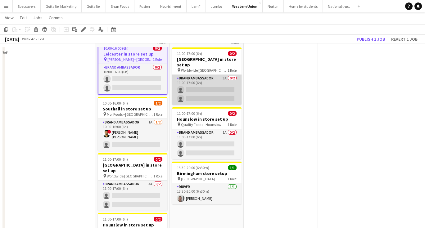
scroll to position [253, 0]
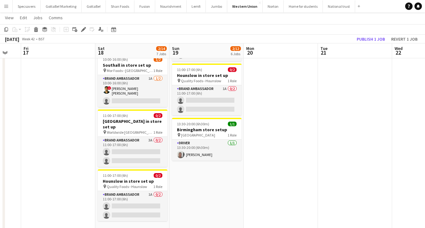
click at [209, 158] on app-date-cell "10:00-16:00 (6h) 0/2 Birmingham in store set up pin Worldwide [GEOGRAPHIC_DATA]…" at bounding box center [207, 36] width 74 height 440
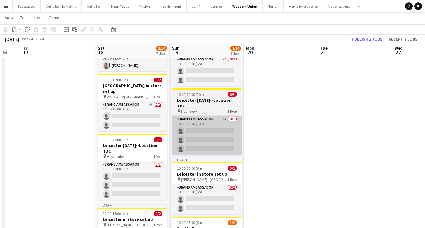
scroll to position [43, 0]
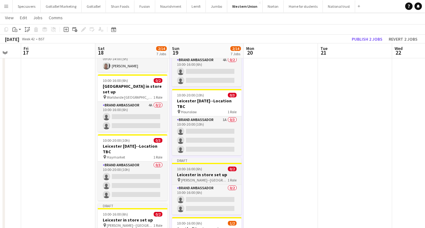
click at [207, 167] on div "10:00-16:00 (6h) 0/2" at bounding box center [207, 169] width 70 height 5
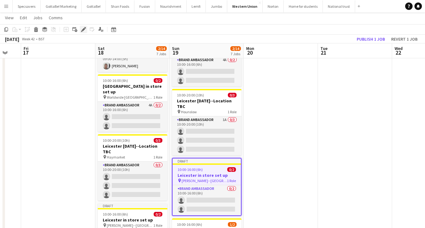
click at [84, 29] on icon at bounding box center [83, 29] width 3 height 3
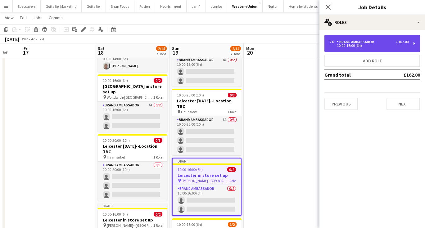
click at [352, 44] on div "10:00-16:00 (6h)" at bounding box center [368, 45] width 79 height 3
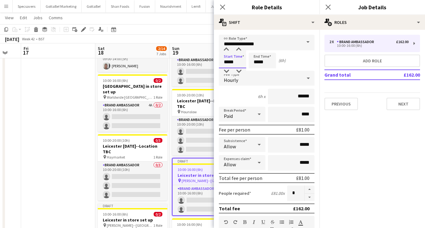
drag, startPoint x: 236, startPoint y: 62, endPoint x: 230, endPoint y: 62, distance: 6.2
click at [230, 62] on input "*****" at bounding box center [232, 61] width 27 height 16
type input "*****"
drag, startPoint x: 266, startPoint y: 62, endPoint x: 252, endPoint y: 62, distance: 13.7
click at [252, 62] on input "*****" at bounding box center [262, 61] width 27 height 16
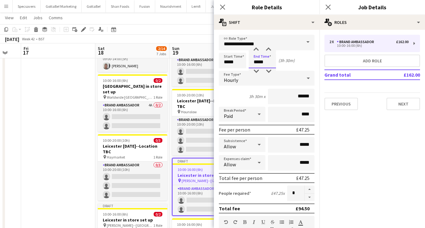
type input "*****"
click at [328, 6] on icon "Close pop-in" at bounding box center [328, 7] width 6 height 6
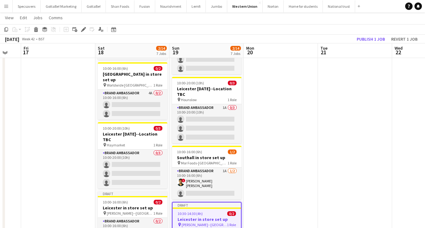
scroll to position [55, 0]
click at [370, 36] on button "Publish 1 job" at bounding box center [370, 39] width 33 height 8
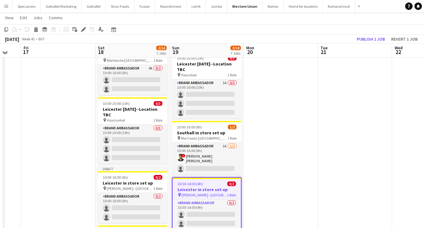
scroll to position [80, 0]
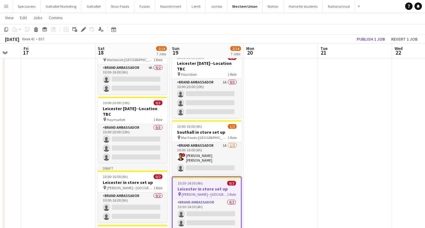
click at [329, 138] on app-date-cell at bounding box center [355, 209] width 74 height 440
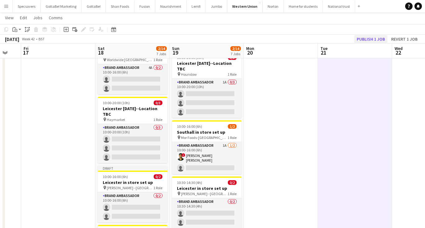
click at [367, 43] on button "Publish 1 job" at bounding box center [370, 39] width 33 height 8
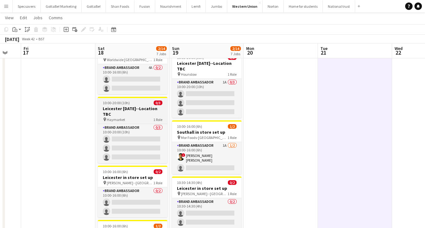
click at [140, 117] on div "pin Haymarket 1 Role" at bounding box center [133, 119] width 70 height 5
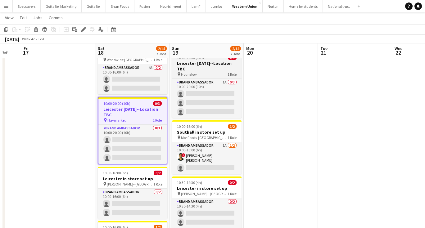
click at [206, 72] on div "pin Hounslow 1 Role" at bounding box center [207, 74] width 70 height 5
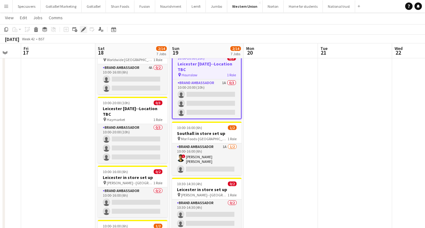
click at [85, 31] on icon "Edit" at bounding box center [83, 29] width 5 height 5
type input "*******"
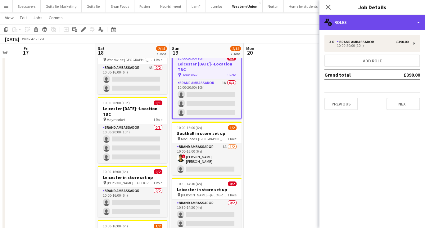
click at [387, 17] on div "multiple-users-add Roles" at bounding box center [372, 22] width 106 height 15
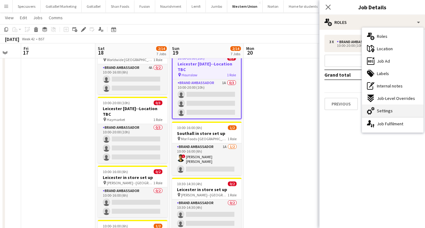
click at [394, 109] on div "cog-double-3 Settings" at bounding box center [392, 111] width 61 height 12
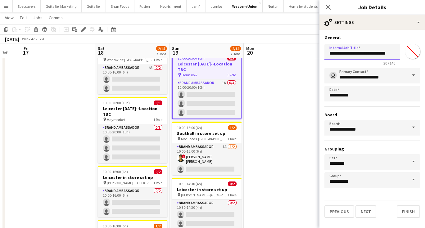
drag, startPoint x: 348, startPoint y: 53, endPoint x: 326, endPoint y: 53, distance: 21.7
click at [326, 53] on input "**********" at bounding box center [362, 52] width 76 height 16
type input "**********"
click at [327, 7] on icon "Close pop-in" at bounding box center [328, 7] width 6 height 6
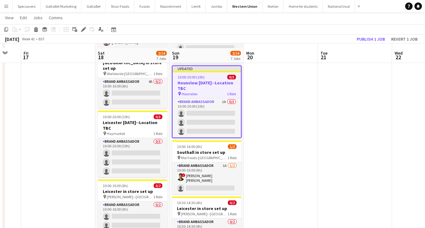
scroll to position [66, 0]
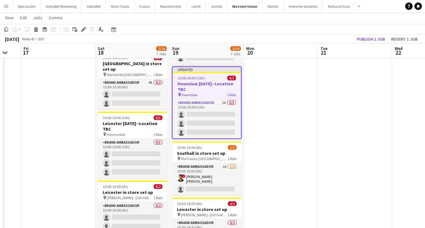
click at [281, 126] on app-date-cell at bounding box center [281, 221] width 74 height 435
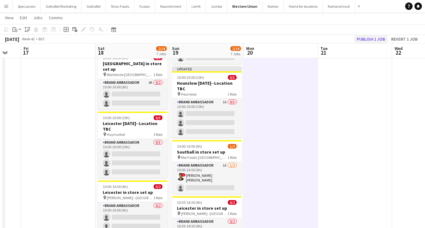
click at [380, 40] on button "Publish 1 job" at bounding box center [370, 39] width 33 height 8
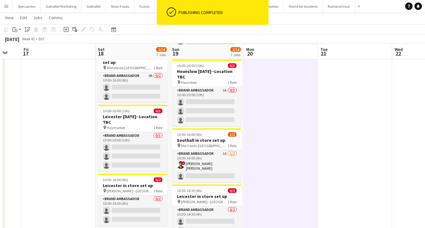
scroll to position [74, 0]
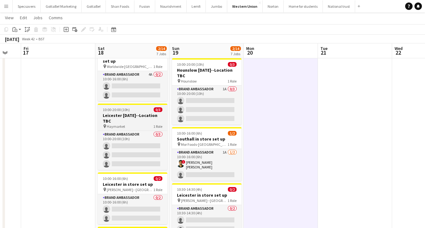
click at [126, 124] on div "pin Haymarket 1 Role" at bounding box center [133, 126] width 70 height 5
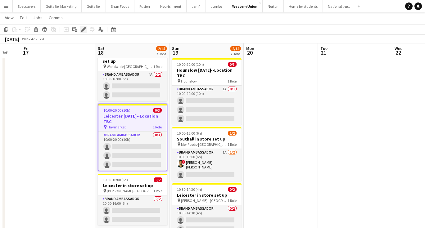
click at [85, 27] on icon at bounding box center [85, 28] width 2 height 2
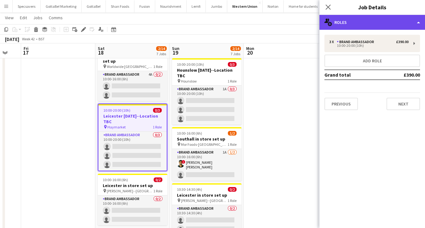
click at [357, 19] on div "multiple-users-add Roles" at bounding box center [372, 22] width 106 height 15
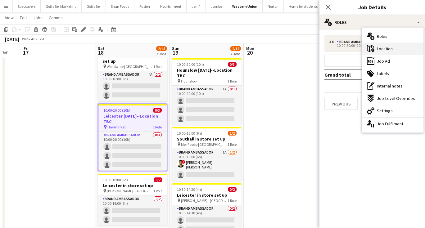
click at [387, 48] on span "Location" at bounding box center [385, 49] width 16 height 6
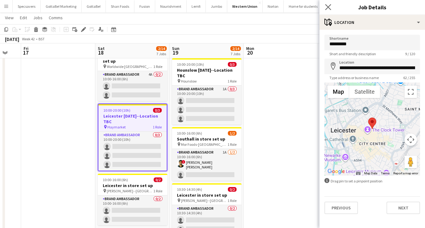
click at [328, 4] on app-icon "Close pop-in" at bounding box center [328, 7] width 9 height 9
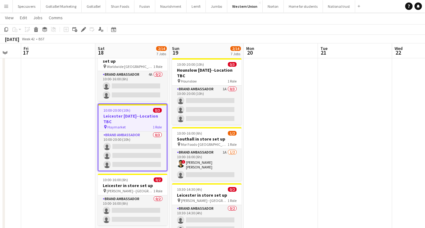
click at [299, 120] on app-date-cell at bounding box center [281, 213] width 74 height 435
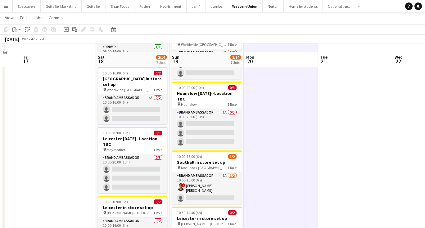
scroll to position [50, 0]
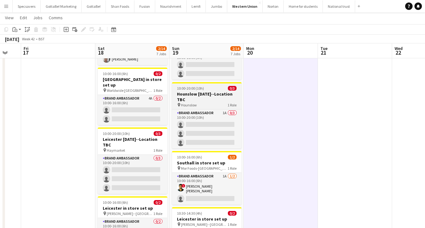
click at [206, 95] on h3 "Hounslow [DATE]--Location TBC" at bounding box center [207, 96] width 70 height 11
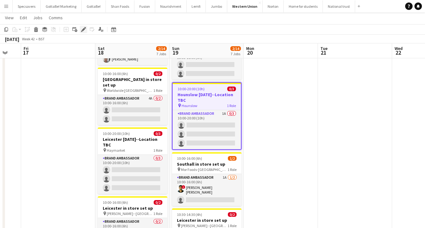
click at [83, 29] on icon at bounding box center [83, 29] width 3 height 3
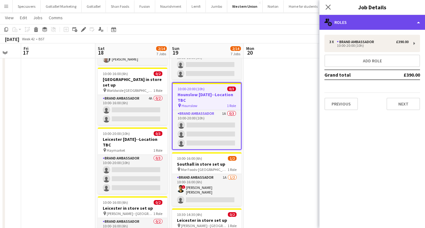
click at [368, 26] on div "multiple-users-add Roles" at bounding box center [372, 22] width 106 height 15
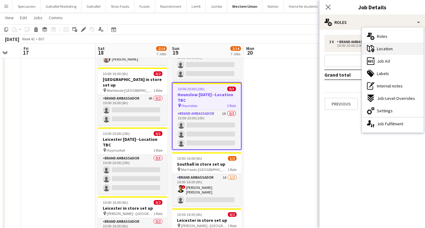
click at [387, 52] on div "maps-pin-1 Location" at bounding box center [392, 49] width 61 height 12
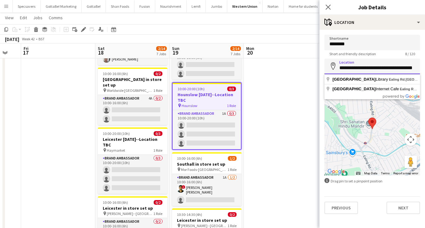
paste input "********"
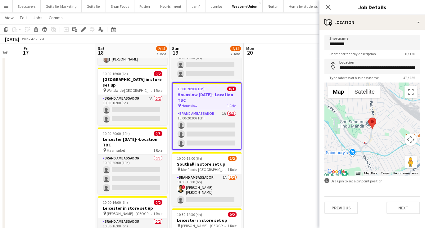
type input "**********"
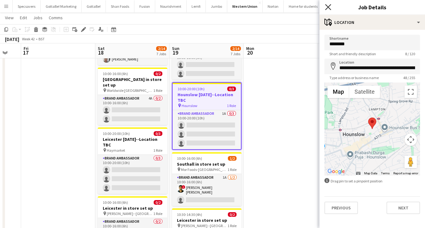
click at [329, 7] on icon "Close pop-in" at bounding box center [328, 7] width 6 height 6
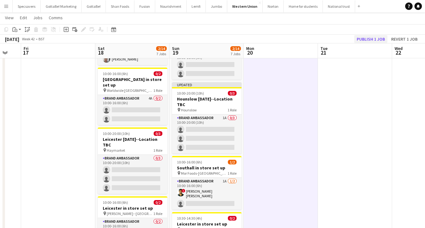
click at [368, 37] on button "Publish 1 job" at bounding box center [370, 39] width 33 height 8
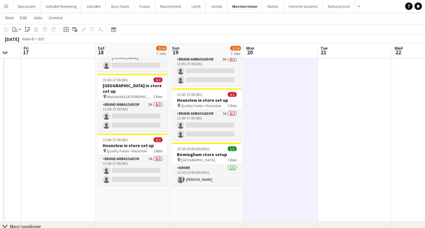
scroll to position [282, 0]
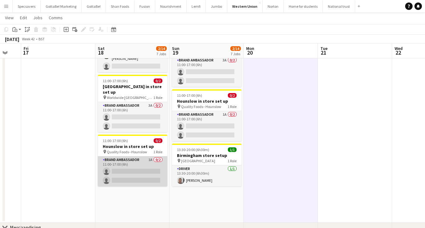
click at [145, 156] on app-card-role "Brand Ambassador 1A 0/2 11:00-17:00 (6h) single-neutral-actions single-neutral-…" at bounding box center [133, 171] width 70 height 30
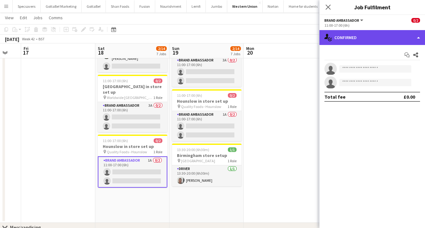
click at [379, 41] on div "single-neutral-actions-check-2 Confirmed" at bounding box center [372, 37] width 106 height 15
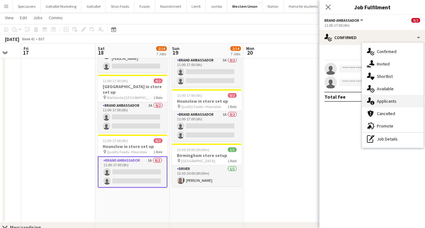
click at [389, 99] on span "Applicants" at bounding box center [387, 101] width 20 height 6
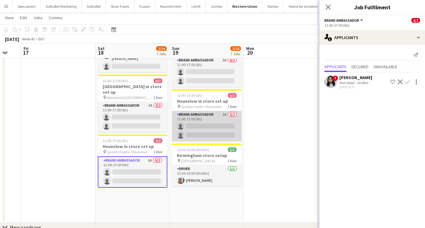
click at [202, 111] on app-card-role "Brand Ambassador 1A 0/2 11:00-17:00 (6h) single-neutral-actions single-neutral-…" at bounding box center [207, 126] width 70 height 30
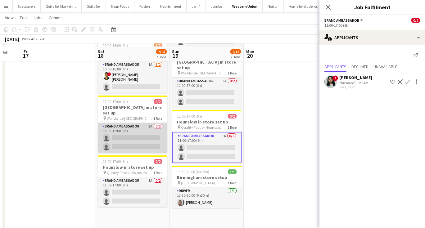
scroll to position [258, 0]
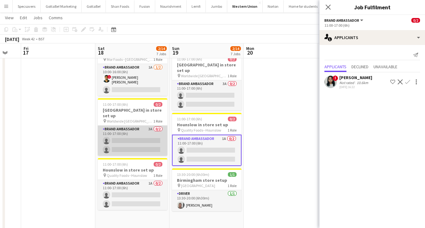
click at [140, 126] on app-card-role "Brand Ambassador 3A 0/2 11:00-17:00 (6h) single-neutral-actions single-neutral-…" at bounding box center [133, 141] width 70 height 30
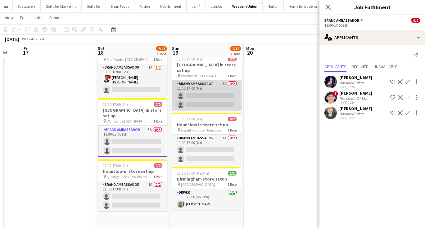
click at [214, 87] on app-card-role "Brand Ambassador 3A 0/2 11:00-17:00 (6h) single-neutral-actions single-neutral-…" at bounding box center [207, 95] width 70 height 30
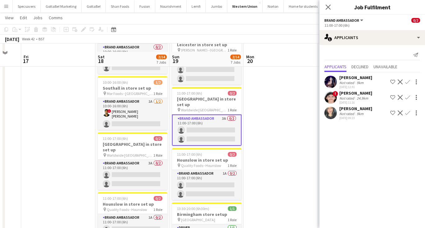
scroll to position [199, 0]
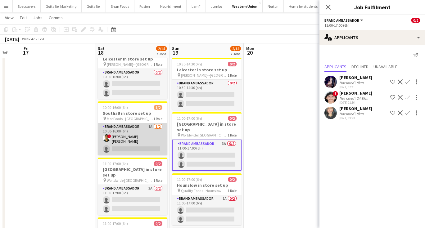
click at [132, 130] on app-card-role "Brand Ambassador 1A [DATE] 10:00-16:00 (6h) ! smit [PERSON_NAME] single-neutral…" at bounding box center [133, 139] width 70 height 32
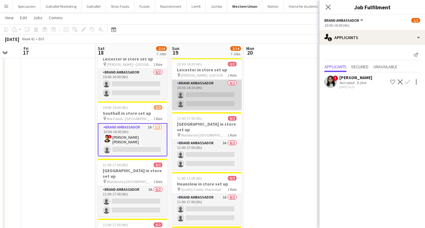
click at [217, 93] on app-card-role "Brand Ambassador 0/2 10:30-14:30 (4h) single-neutral-actions single-neutral-act…" at bounding box center [207, 95] width 70 height 30
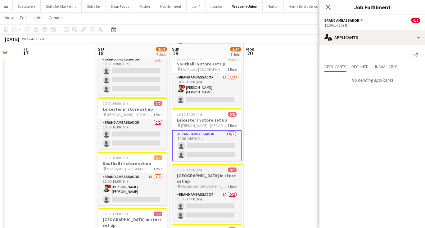
scroll to position [148, 0]
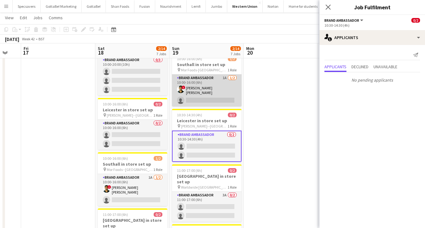
click at [203, 79] on app-card-role "Brand Ambassador 1A [DATE] 10:00-16:00 (6h) ! smit [PERSON_NAME] single-neutral…" at bounding box center [207, 91] width 70 height 32
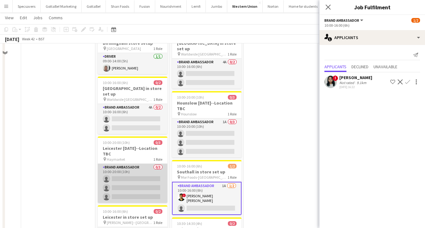
scroll to position [4, 0]
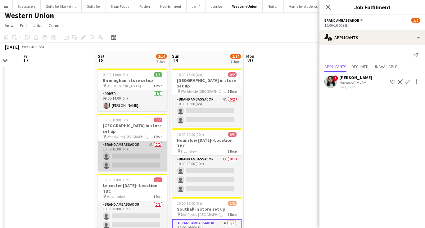
click at [128, 154] on app-card-role "Brand Ambassador 4A 0/2 10:00-16:00 (6h) single-neutral-actions single-neutral-…" at bounding box center [133, 156] width 70 height 30
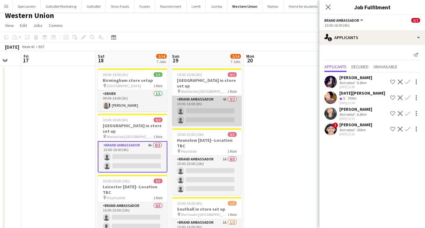
click at [203, 107] on app-card-role "Brand Ambassador 4A 0/2 10:00-16:00 (6h) single-neutral-actions single-neutral-…" at bounding box center [207, 111] width 70 height 30
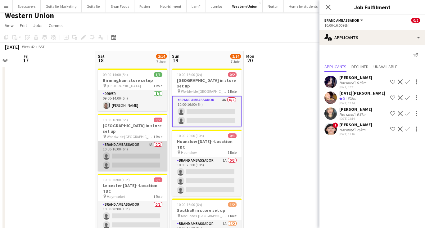
click at [128, 153] on app-card-role "Brand Ambassador 4A 0/2 10:00-16:00 (6h) single-neutral-actions single-neutral-…" at bounding box center [133, 156] width 70 height 30
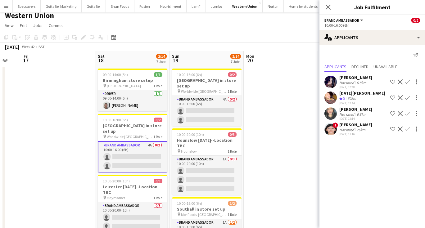
click at [408, 97] on app-icon "Confirm" at bounding box center [407, 97] width 5 height 5
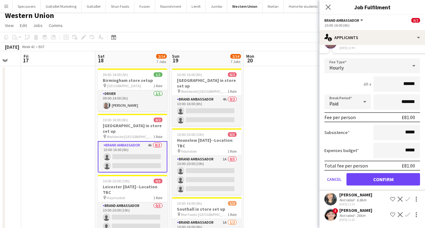
scroll to position [55, 0]
click at [374, 181] on button "Confirm" at bounding box center [384, 179] width 74 height 12
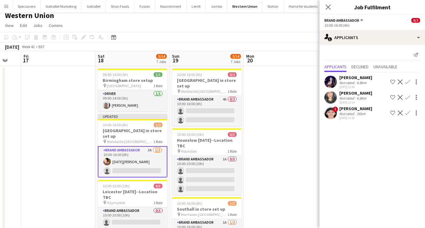
scroll to position [0, 0]
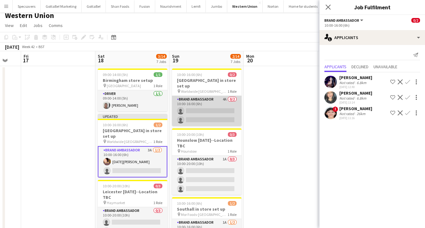
click at [216, 103] on app-card-role "Brand Ambassador 4A 0/2 10:00-16:00 (6h) single-neutral-actions single-neutral-…" at bounding box center [207, 111] width 70 height 30
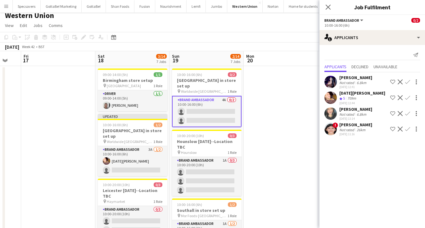
click at [408, 97] on app-icon "Confirm" at bounding box center [407, 97] width 5 height 5
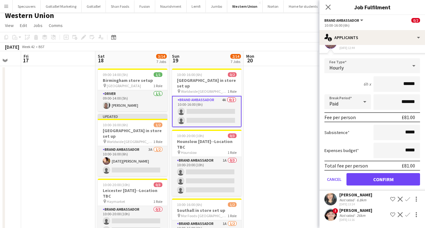
scroll to position [55, 0]
click at [378, 178] on button "Confirm" at bounding box center [384, 179] width 74 height 12
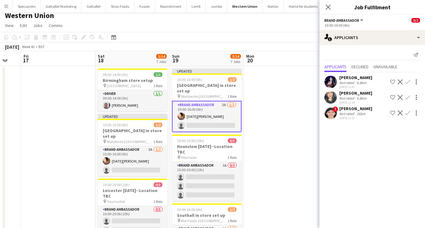
scroll to position [0, 0]
click at [330, 9] on icon at bounding box center [328, 7] width 6 height 6
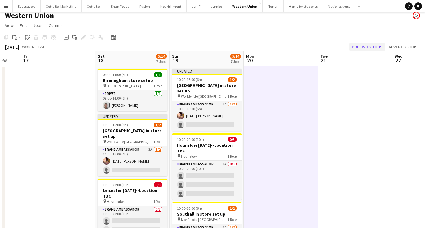
click at [365, 47] on button "Publish 2 jobs" at bounding box center [367, 47] width 36 height 8
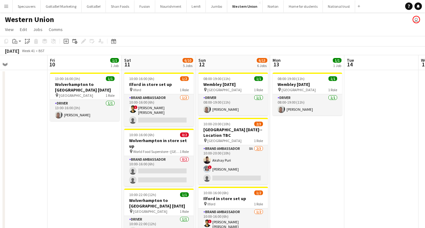
scroll to position [0, 251]
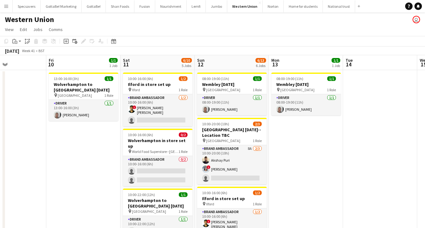
click at [4, 4] on app-icon "Menu" at bounding box center [6, 6] width 5 height 5
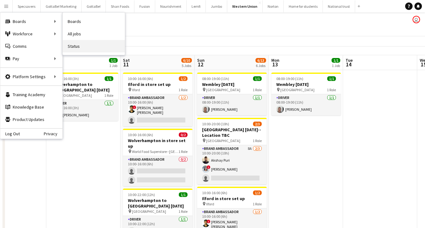
click at [85, 50] on link "Status" at bounding box center [94, 46] width 62 height 12
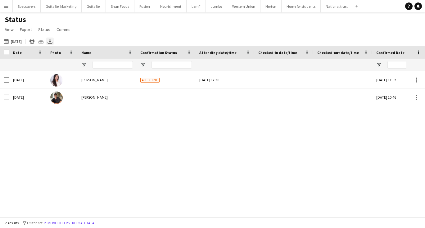
click at [51, 42] on icon at bounding box center [50, 41] width 2 height 4
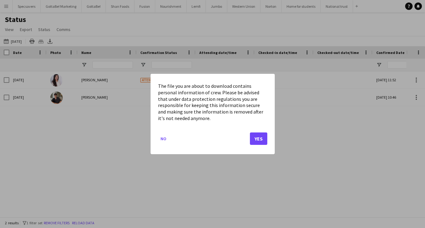
click at [136, 30] on div at bounding box center [212, 114] width 425 height 228
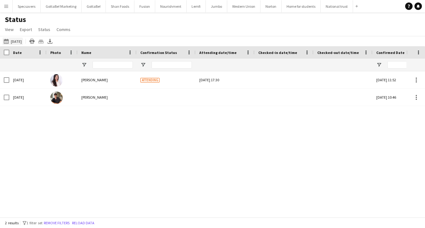
click at [19, 42] on button "[DATE] to [DATE] [DATE]" at bounding box center [12, 41] width 20 height 7
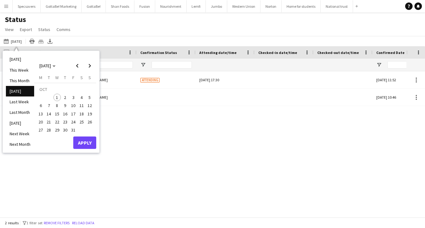
click at [57, 97] on span "1" at bounding box center [56, 97] width 7 height 7
click at [90, 141] on button "Apply" at bounding box center [84, 143] width 23 height 12
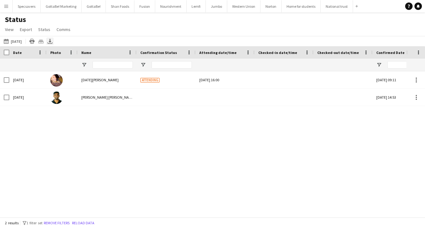
click at [49, 41] on icon at bounding box center [50, 41] width 2 height 4
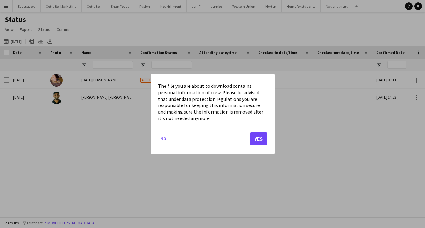
click at [262, 139] on button "Yes" at bounding box center [258, 139] width 17 height 12
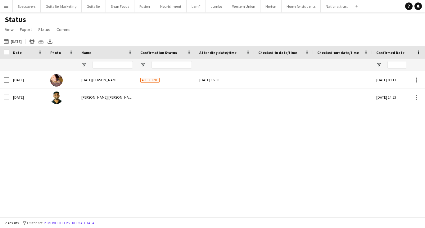
click at [248, 43] on div "[DATE] to [DATE] [DATE] [DATE] This Week This Month [DATE] Last Week Last Month…" at bounding box center [212, 41] width 425 height 10
click at [140, 8] on button "Fusion Close" at bounding box center [144, 6] width 21 height 12
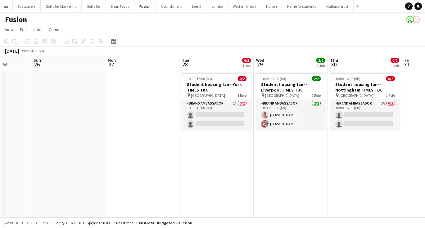
scroll to position [0, 230]
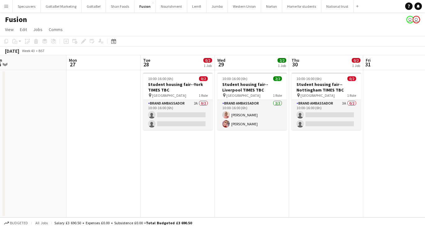
click at [8, 11] on button "Menu" at bounding box center [6, 6] width 12 height 12
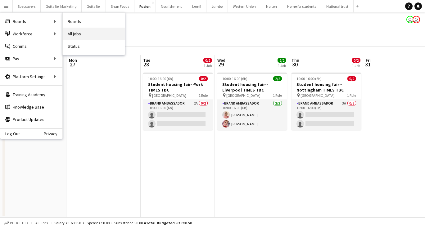
click at [80, 35] on link "All jobs" at bounding box center [94, 34] width 62 height 12
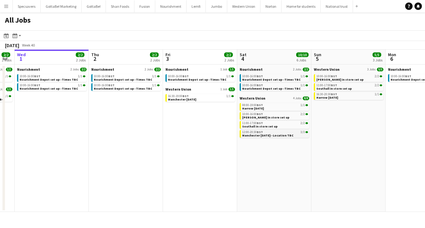
scroll to position [0, 209]
click at [266, 80] on span "Nourishment Depot set up--Times TBC" at bounding box center [271, 80] width 58 height 4
click at [265, 108] on link "08:00-19:00 BST 1/1 Harrow [DATE]" at bounding box center [275, 106] width 66 height 7
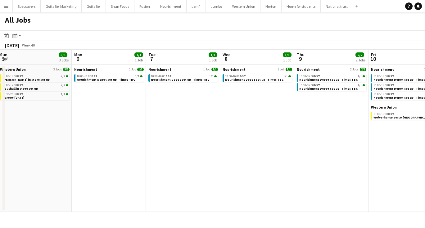
scroll to position [0, 223]
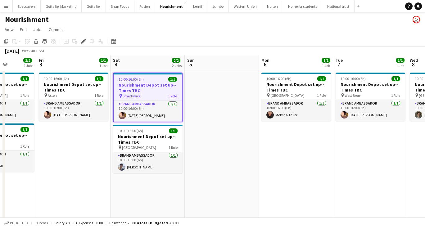
scroll to position [0, 181]
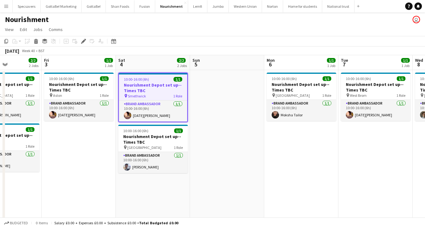
click at [9, 9] on button "Menu" at bounding box center [6, 6] width 12 height 12
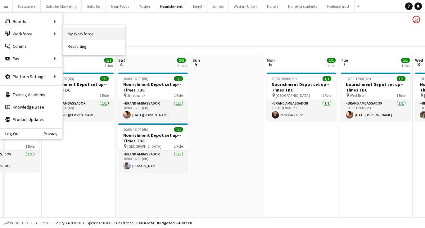
click at [107, 34] on link "My Workforce" at bounding box center [94, 34] width 62 height 12
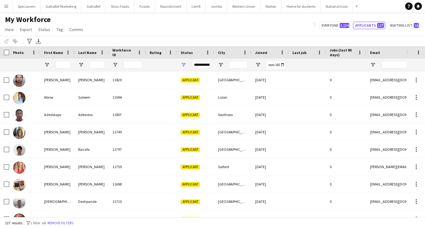
click at [7, 3] on button "Menu" at bounding box center [6, 6] width 12 height 12
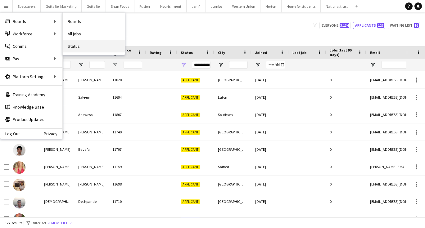
click at [88, 48] on link "Status" at bounding box center [94, 46] width 62 height 12
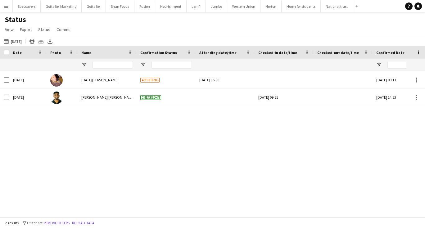
click at [7, 6] on app-icon "Menu" at bounding box center [6, 6] width 5 height 5
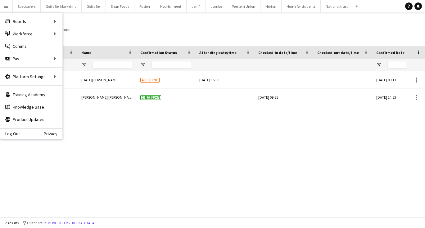
click at [148, 31] on div "Status View Views Default view New view Update view Delete view Edit name Custo…" at bounding box center [212, 25] width 425 height 21
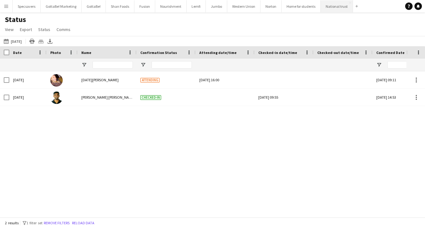
click at [334, 6] on button "National trust Close" at bounding box center [337, 6] width 32 height 12
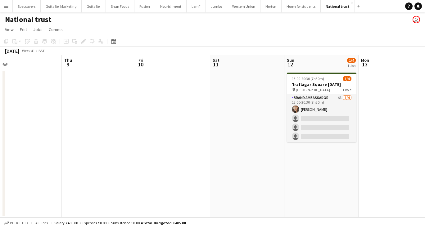
scroll to position [0, 256]
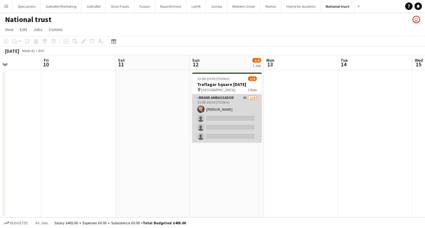
click at [235, 110] on app-card-role "Brand Ambassador 4A 1/4 13:00-20:30 (7h30m) Nayla Sheikh single-neutral-actions…" at bounding box center [227, 118] width 70 height 48
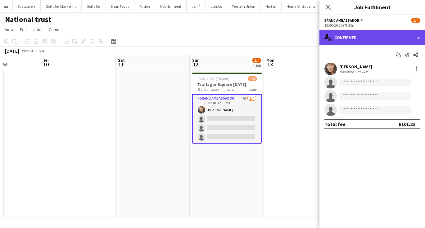
click at [365, 33] on div "single-neutral-actions-check-2 Confirmed" at bounding box center [372, 37] width 106 height 15
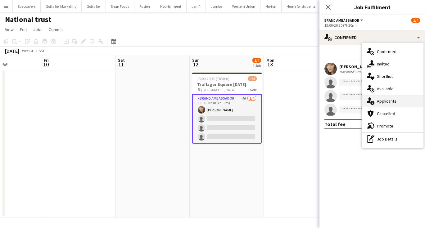
click at [380, 100] on span "Applicants" at bounding box center [387, 101] width 20 height 6
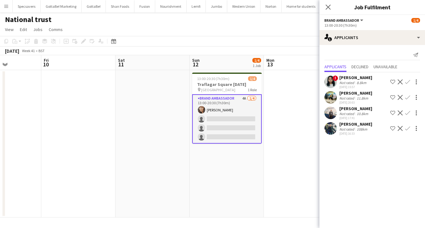
click at [338, 129] on div "Ali Ehsan Not rated 108km 29-09-2025 16:33 Shortlist crew Decline Confirm" at bounding box center [372, 128] width 106 height 14
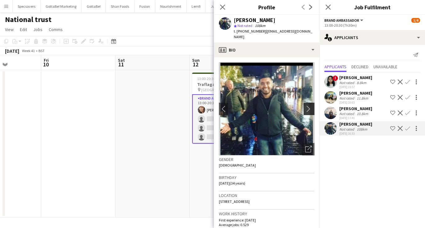
click at [307, 106] on app-icon "chevron-right" at bounding box center [310, 109] width 10 height 7
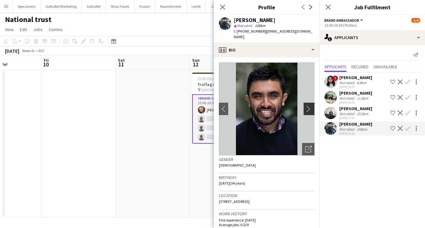
click at [307, 106] on app-icon "chevron-right" at bounding box center [310, 109] width 10 height 7
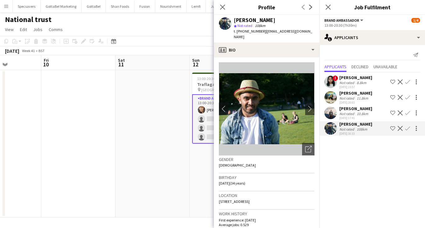
scroll to position [0, 0]
click at [347, 92] on div "[PERSON_NAME]" at bounding box center [355, 93] width 33 height 6
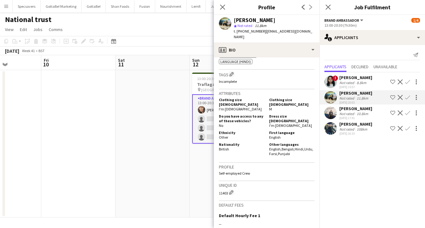
scroll to position [285, 0]
click at [176, 17] on div "National trust user" at bounding box center [212, 18] width 425 height 12
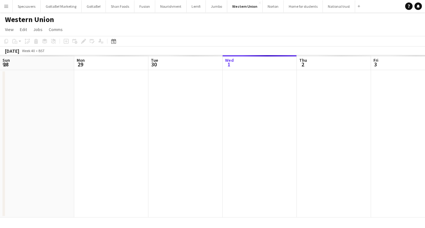
scroll to position [0, 213]
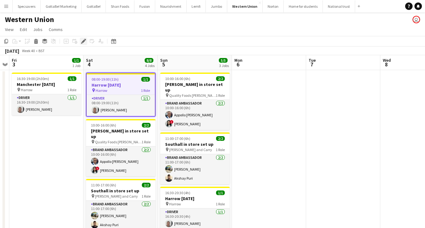
click at [84, 42] on icon at bounding box center [83, 41] width 3 height 3
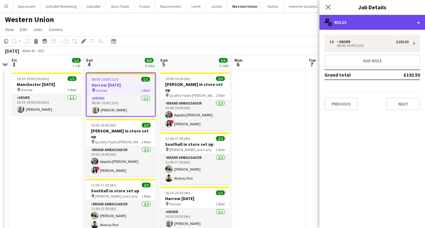
click at [405, 20] on div "multiple-users-add Roles" at bounding box center [372, 22] width 106 height 15
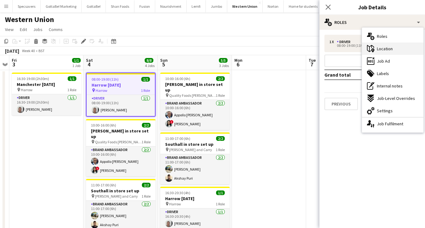
click at [399, 50] on div "maps-pin-1 Location" at bounding box center [392, 49] width 61 height 12
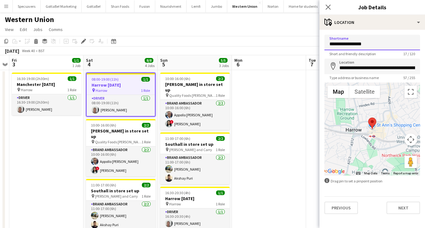
type input "**********"
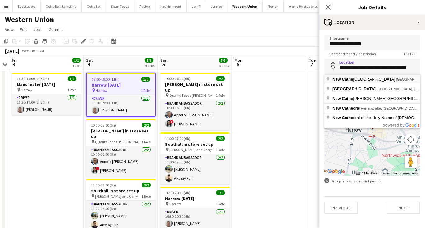
type input "**********"
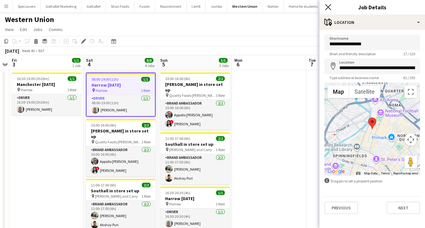
click at [328, 9] on icon "Close pop-in" at bounding box center [328, 7] width 6 height 6
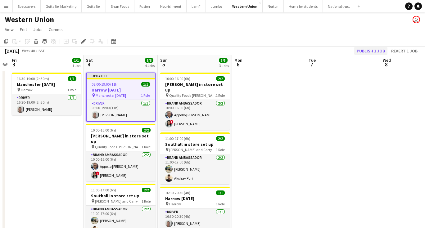
click at [361, 49] on button "Publish 1 job" at bounding box center [370, 51] width 33 height 8
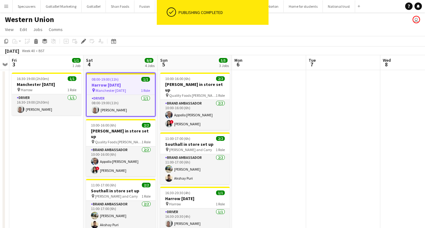
click at [115, 86] on h3 "Harrow [DATE]" at bounding box center [121, 85] width 68 height 6
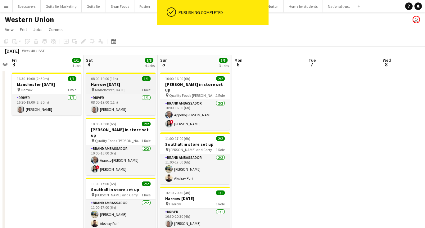
click at [118, 80] on div "08:00-19:00 (11h) 1/1" at bounding box center [121, 78] width 70 height 5
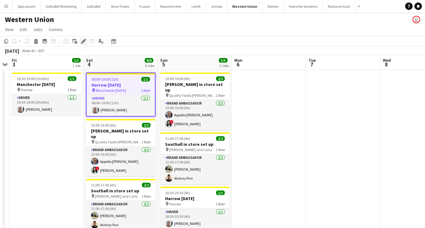
click at [83, 41] on icon at bounding box center [83, 41] width 3 height 3
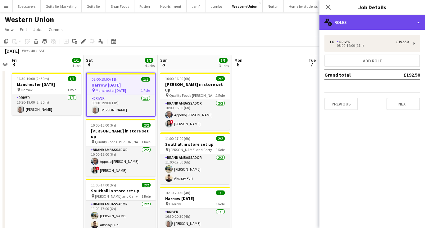
click at [387, 15] on div "multiple-users-add Roles" at bounding box center [372, 22] width 106 height 15
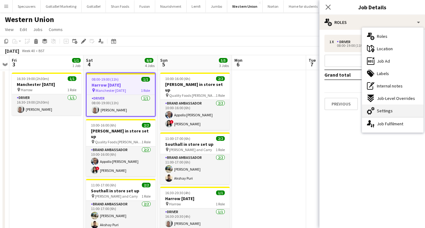
click at [400, 107] on div "cog-double-3 Settings" at bounding box center [392, 111] width 61 height 12
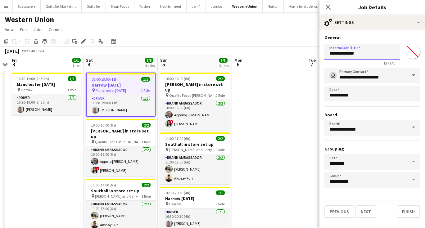
drag, startPoint x: 345, startPoint y: 52, endPoint x: 326, endPoint y: 53, distance: 18.6
click at [326, 53] on input "**********" at bounding box center [362, 52] width 76 height 16
type input "**********"
click at [331, 7] on icon "Close pop-in" at bounding box center [328, 7] width 6 height 6
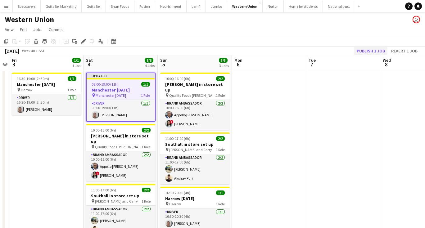
click at [370, 50] on button "Publish 1 job" at bounding box center [370, 51] width 33 height 8
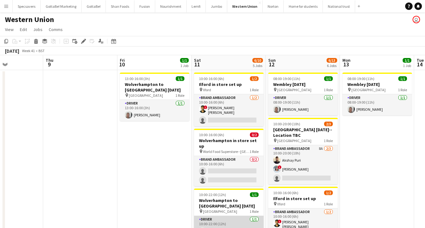
scroll to position [0, 0]
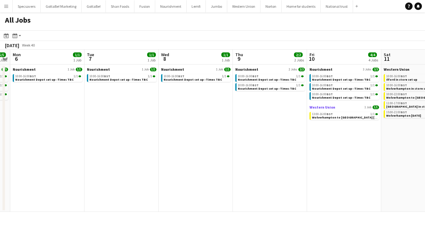
scroll to position [0, 214]
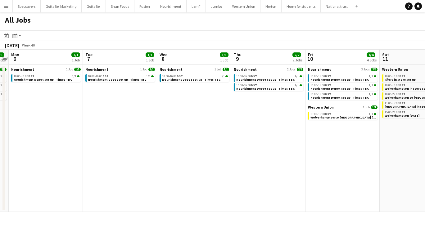
click at [5, 7] on app-icon "Menu" at bounding box center [6, 6] width 5 height 5
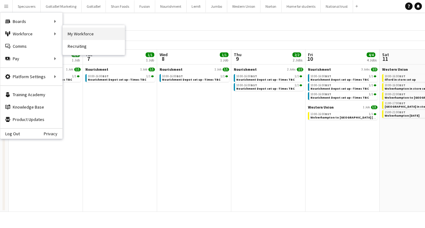
click at [75, 33] on link "My Workforce" at bounding box center [94, 34] width 62 height 12
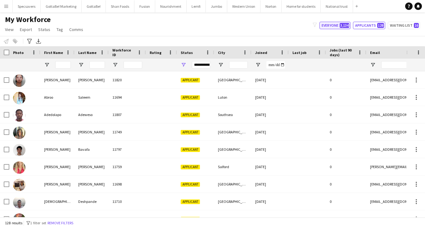
click at [333, 26] on button "Everyone 3,134" at bounding box center [334, 25] width 31 height 7
type input "**********"
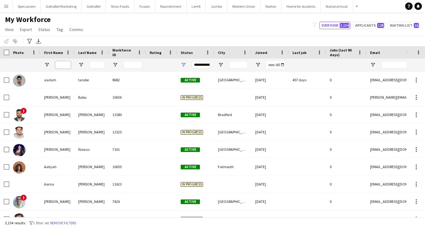
click at [64, 63] on input "First Name Filter Input" at bounding box center [63, 64] width 16 height 7
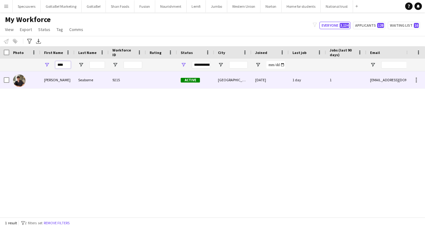
type input "****"
click at [62, 82] on div "Hugo" at bounding box center [57, 79] width 34 height 17
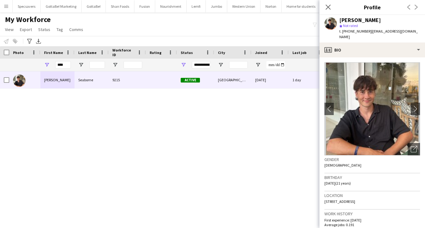
drag, startPoint x: 324, startPoint y: 195, endPoint x: 387, endPoint y: 196, distance: 62.4
click at [387, 196] on div "Location 10 Mabfield Road, Manchester, M14 6LP" at bounding box center [372, 201] width 96 height 18
copy span "10 Mabfield Road, Manchester, M14 6LP"
click at [241, 10] on button "Western Union Close" at bounding box center [243, 6] width 33 height 12
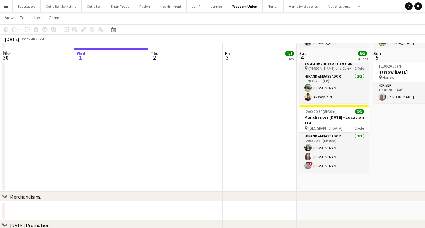
scroll to position [136, 0]
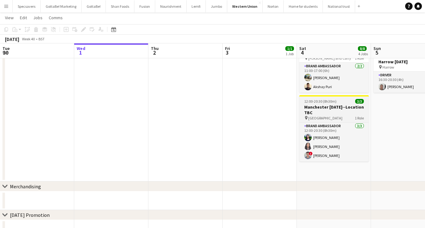
click at [324, 107] on h3 "Manchester [DATE]--Location TBC" at bounding box center [334, 109] width 70 height 11
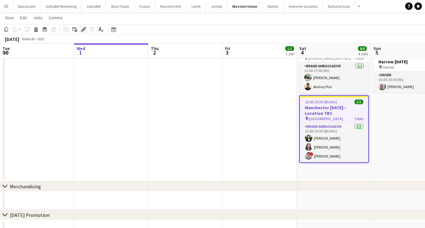
click at [84, 30] on icon "Edit" at bounding box center [83, 29] width 5 height 5
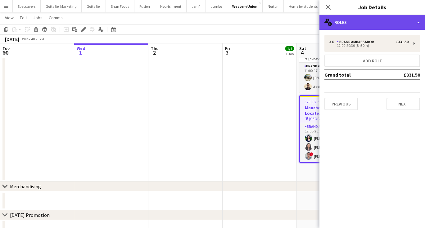
click at [360, 24] on div "multiple-users-add Roles" at bounding box center [372, 22] width 106 height 15
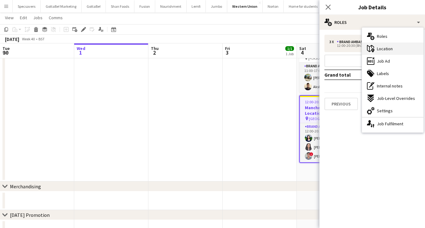
click at [380, 53] on div "maps-pin-1 Location" at bounding box center [392, 49] width 61 height 12
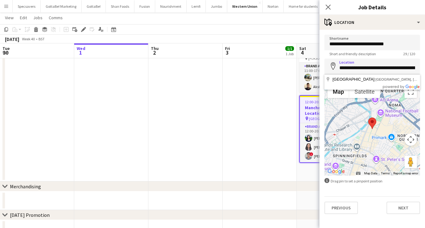
click at [372, 188] on form "**********" at bounding box center [372, 124] width 106 height 179
click at [408, 90] on button "Toggle fullscreen view" at bounding box center [411, 92] width 12 height 12
click at [278, 150] on app-date-cell "16:30-19:00 (2h30m) 1/1 Manchester [DATE] pin Harrow 1 Role Driver [DATE] 16:30…" at bounding box center [260, 57] width 74 height 248
